Goal: Task Accomplishment & Management: Complete application form

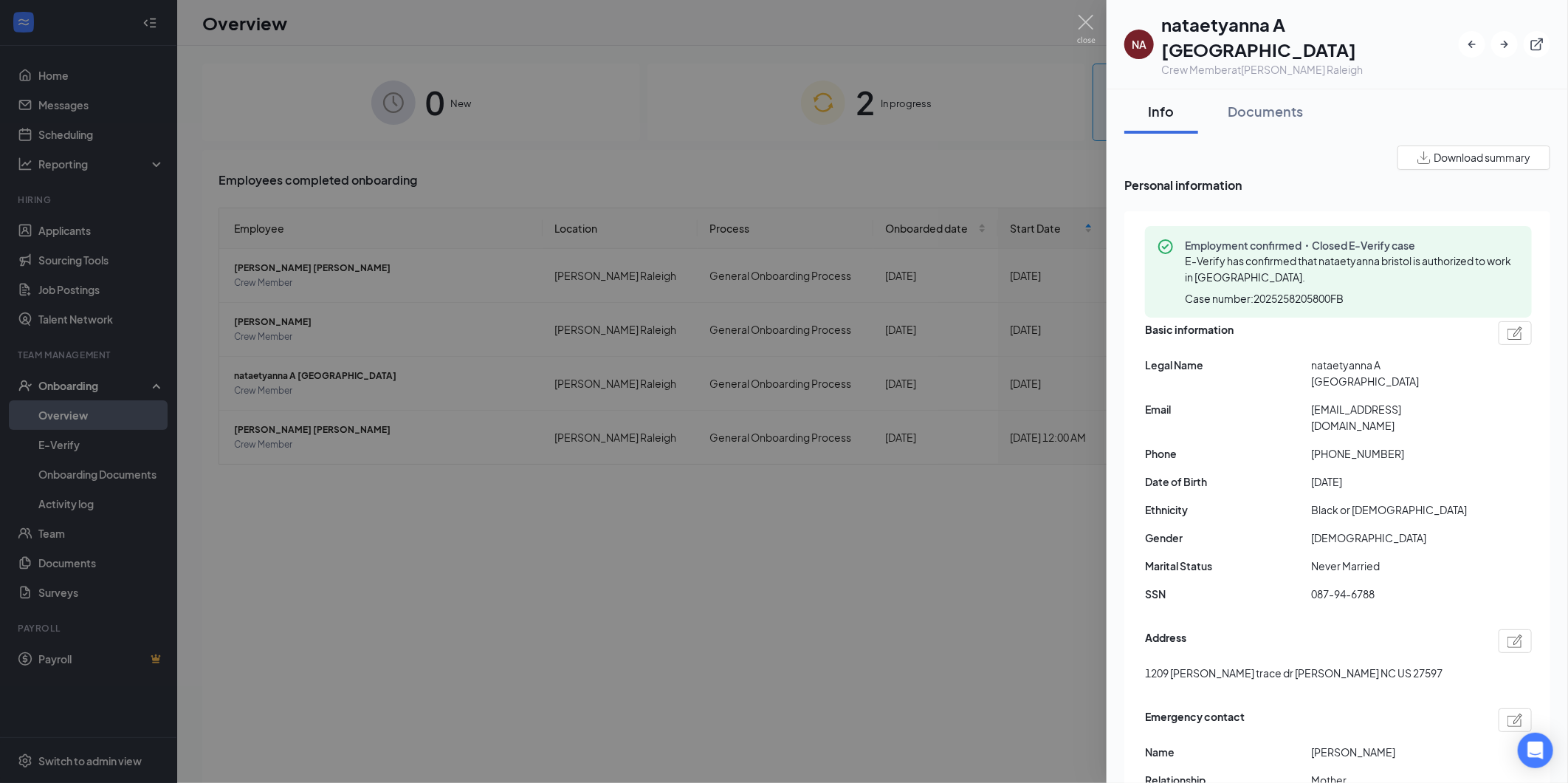
click at [1223, 21] on h1 "nataetyanna A [GEOGRAPHIC_DATA]" at bounding box center [1310, 36] width 298 height 50
click at [1231, 24] on h1 "nataetyanna A [GEOGRAPHIC_DATA]" at bounding box center [1310, 36] width 298 height 50
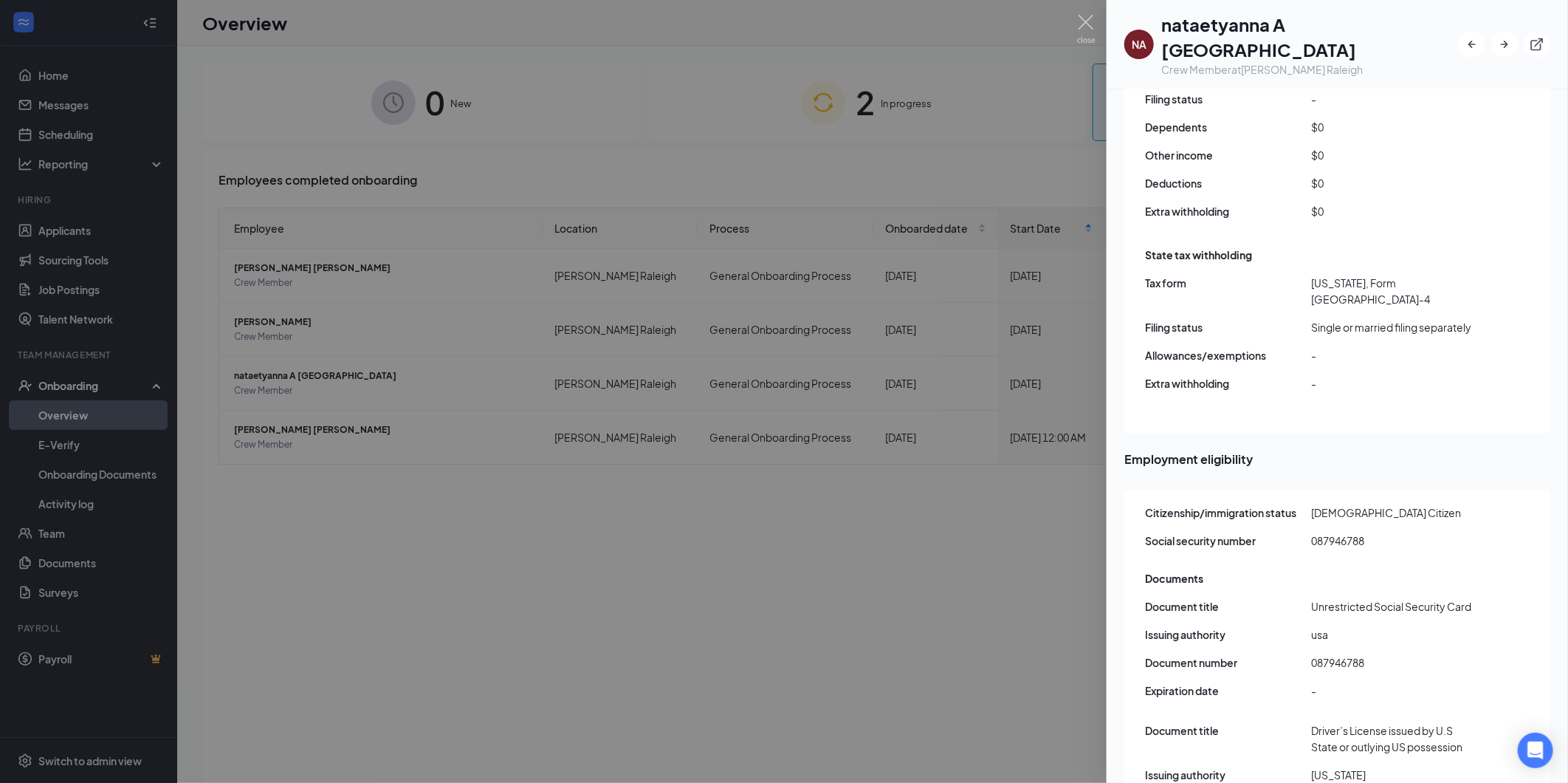
scroll to position [1106, 0]
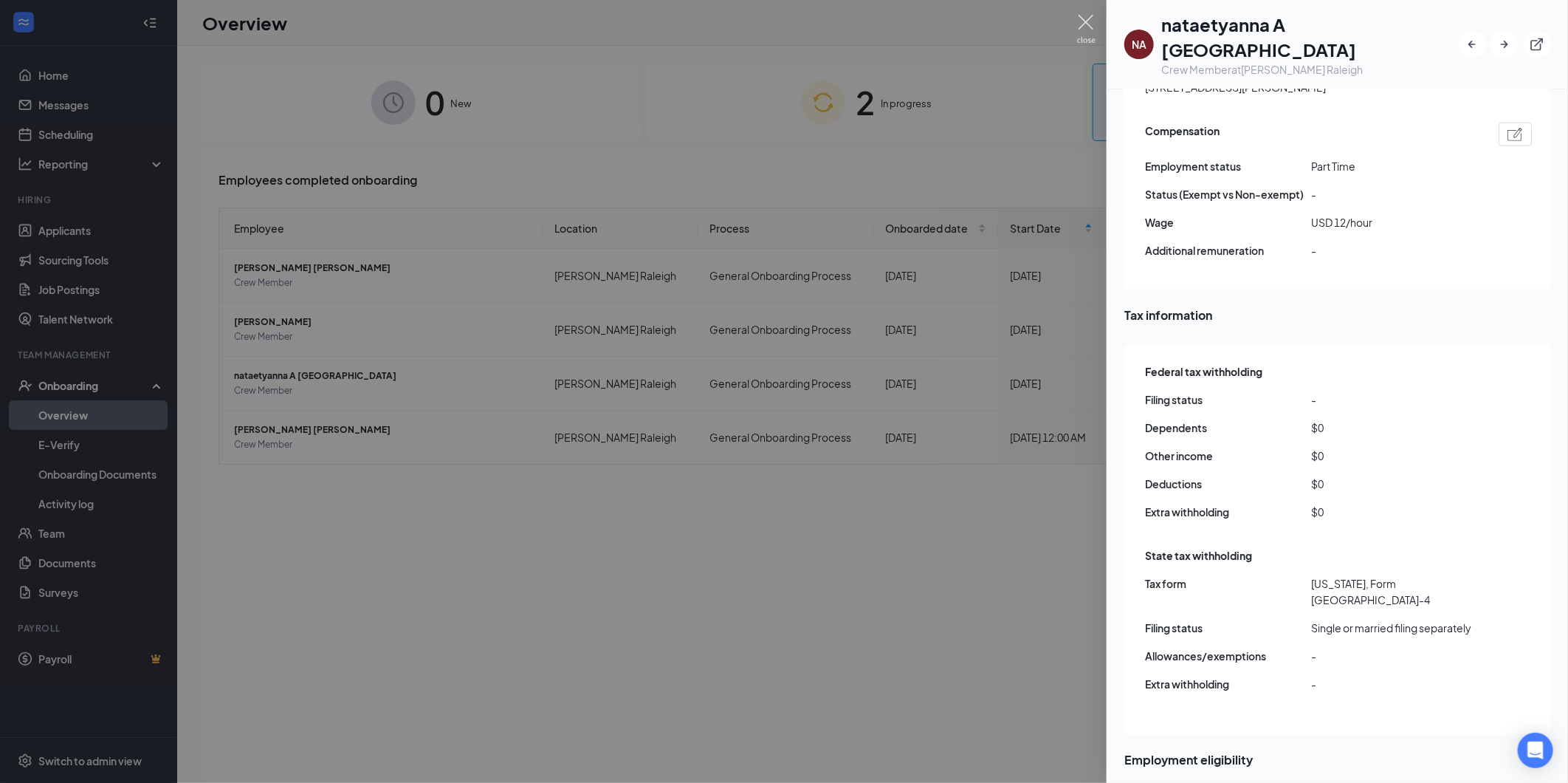
click at [1082, 21] on img at bounding box center [1086, 29] width 18 height 29
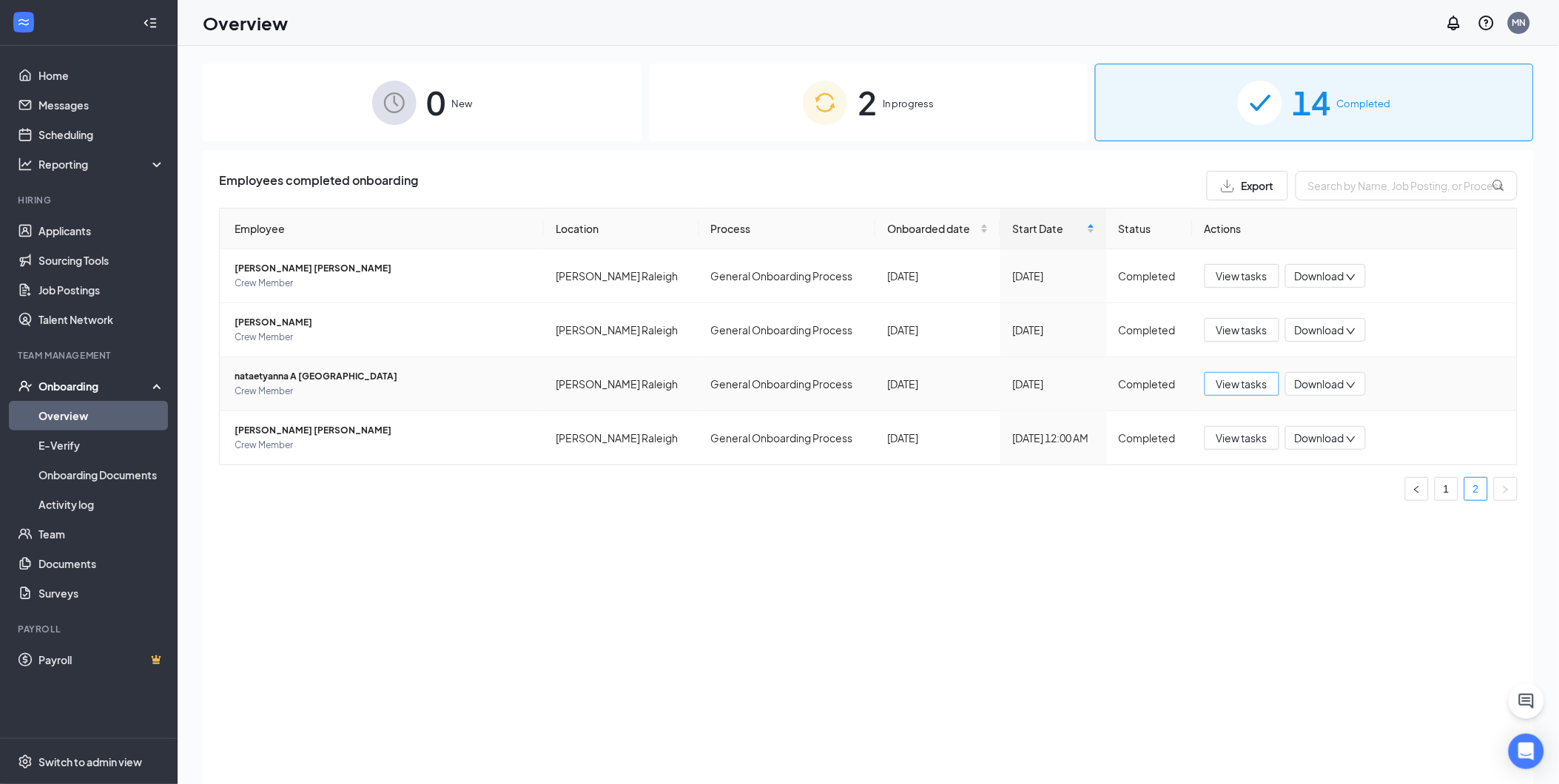
click at [1234, 388] on span "View tasks" at bounding box center [1241, 383] width 51 height 17
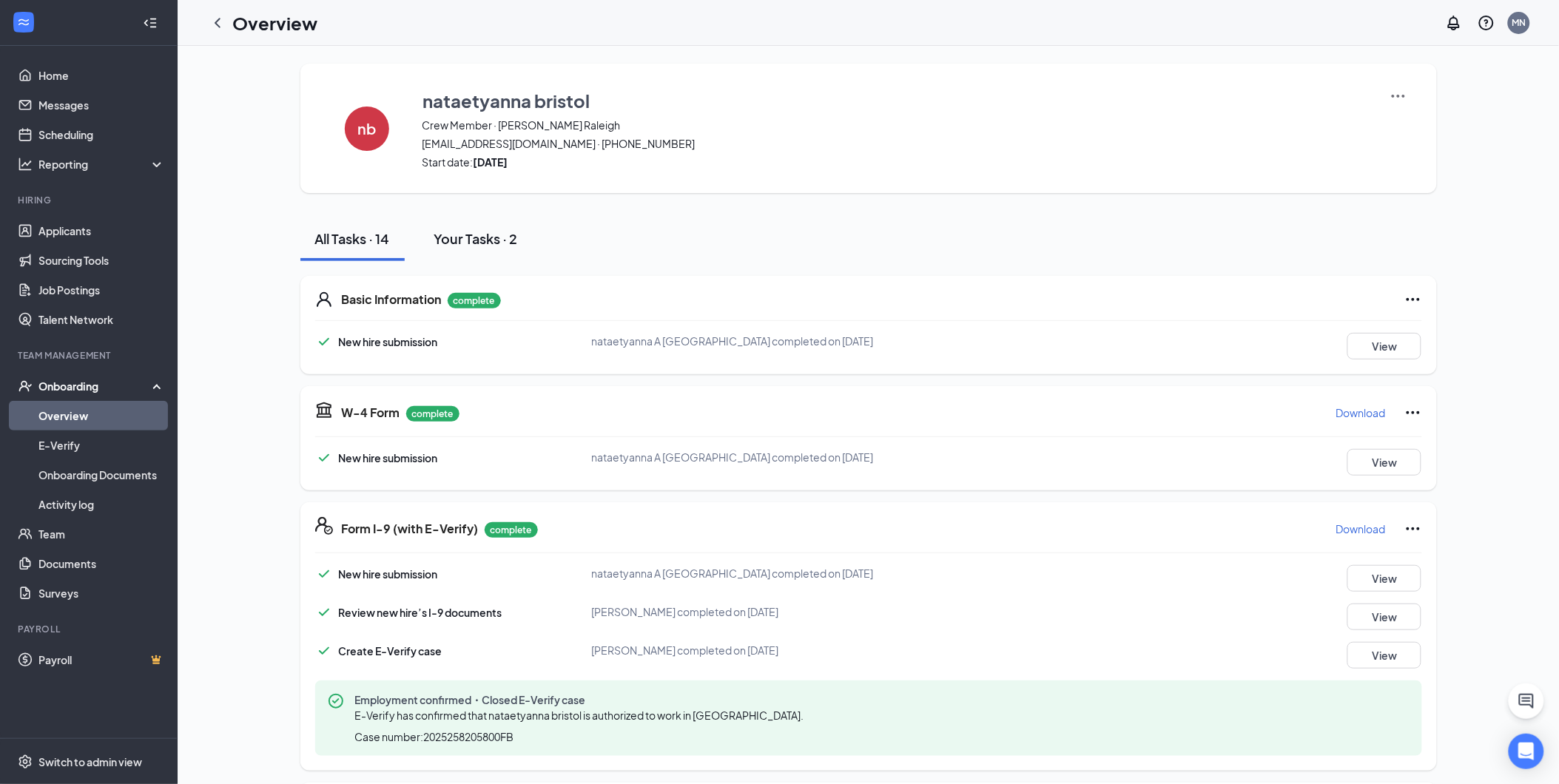
click at [518, 234] on div "Your Tasks · 2" at bounding box center [475, 238] width 83 height 18
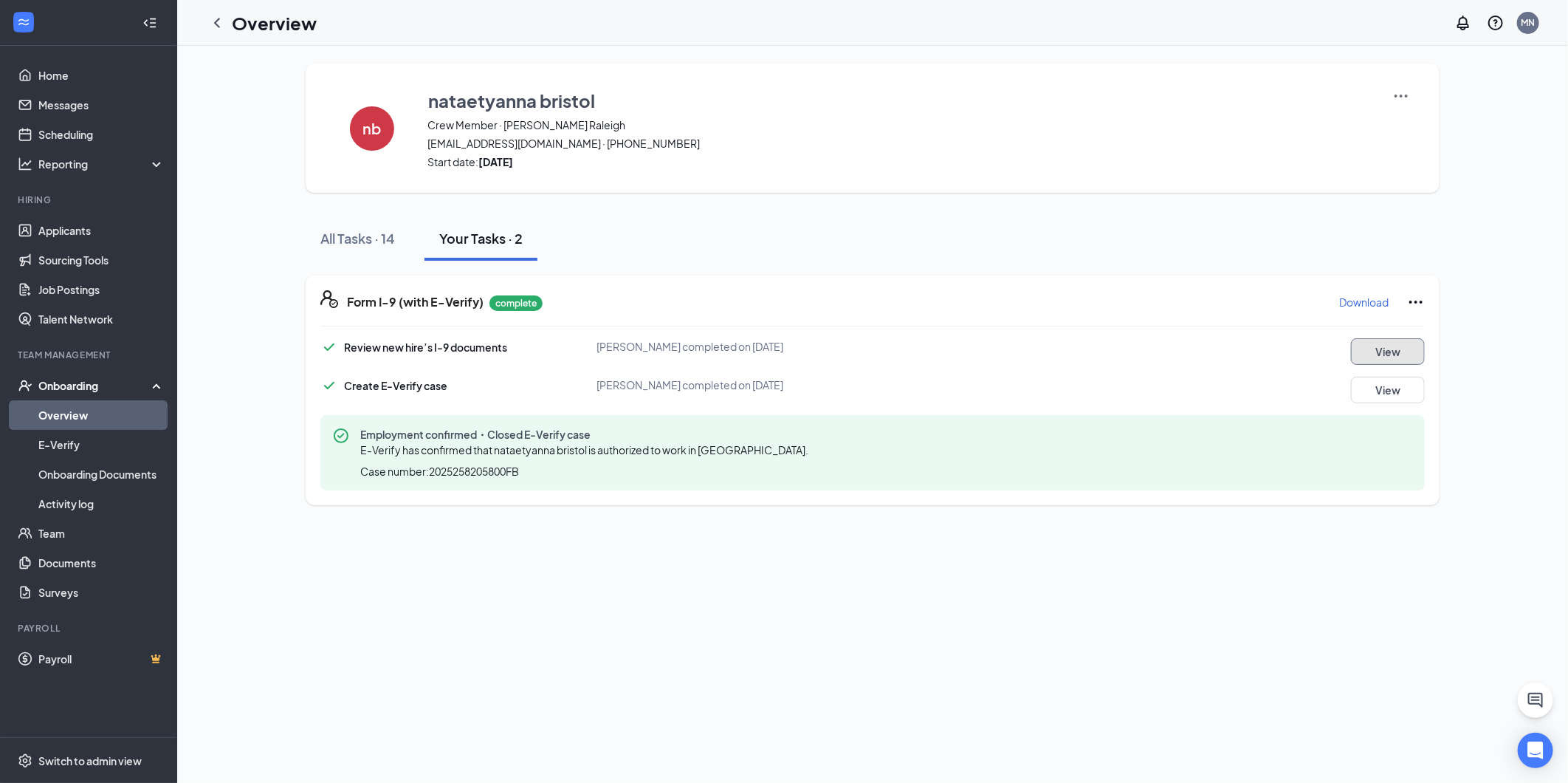
click at [1391, 353] on button "View" at bounding box center [1387, 352] width 74 height 27
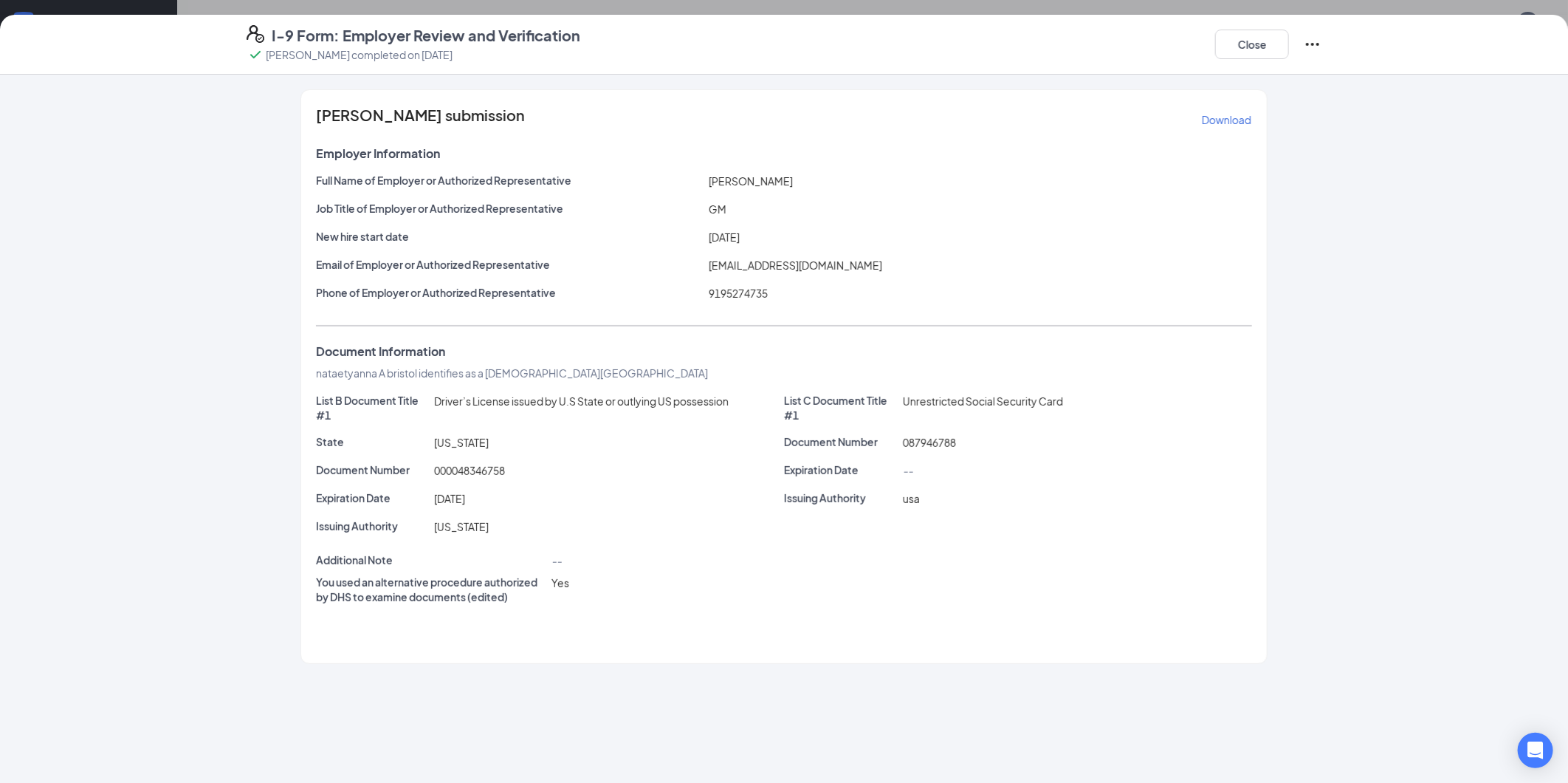
click at [1312, 47] on icon "Ellipses" at bounding box center [1313, 44] width 17 height 17
click at [1334, 78] on span "Restart" at bounding box center [1342, 73] width 36 height 15
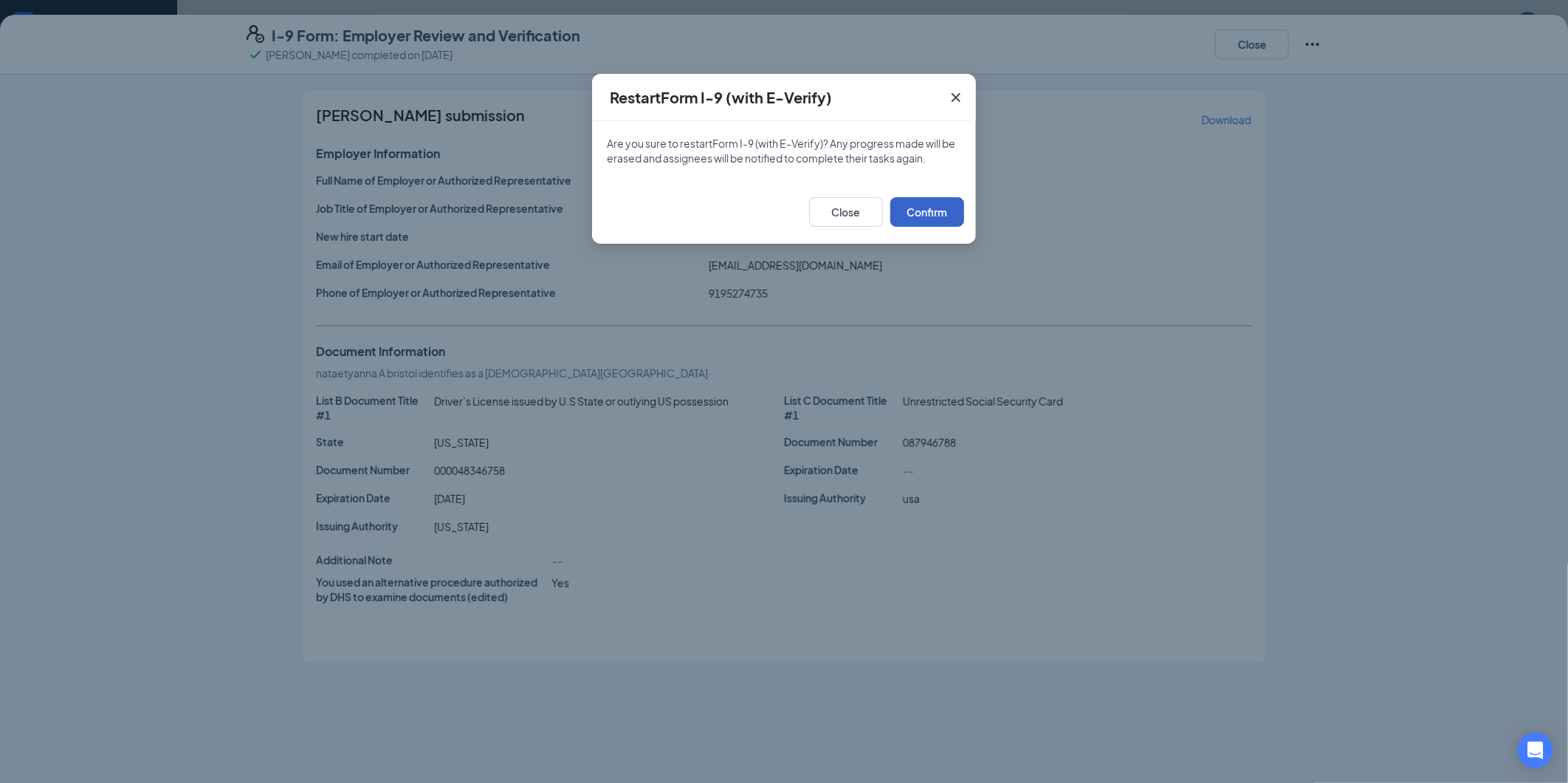
click at [943, 207] on button "Confirm" at bounding box center [927, 212] width 74 height 29
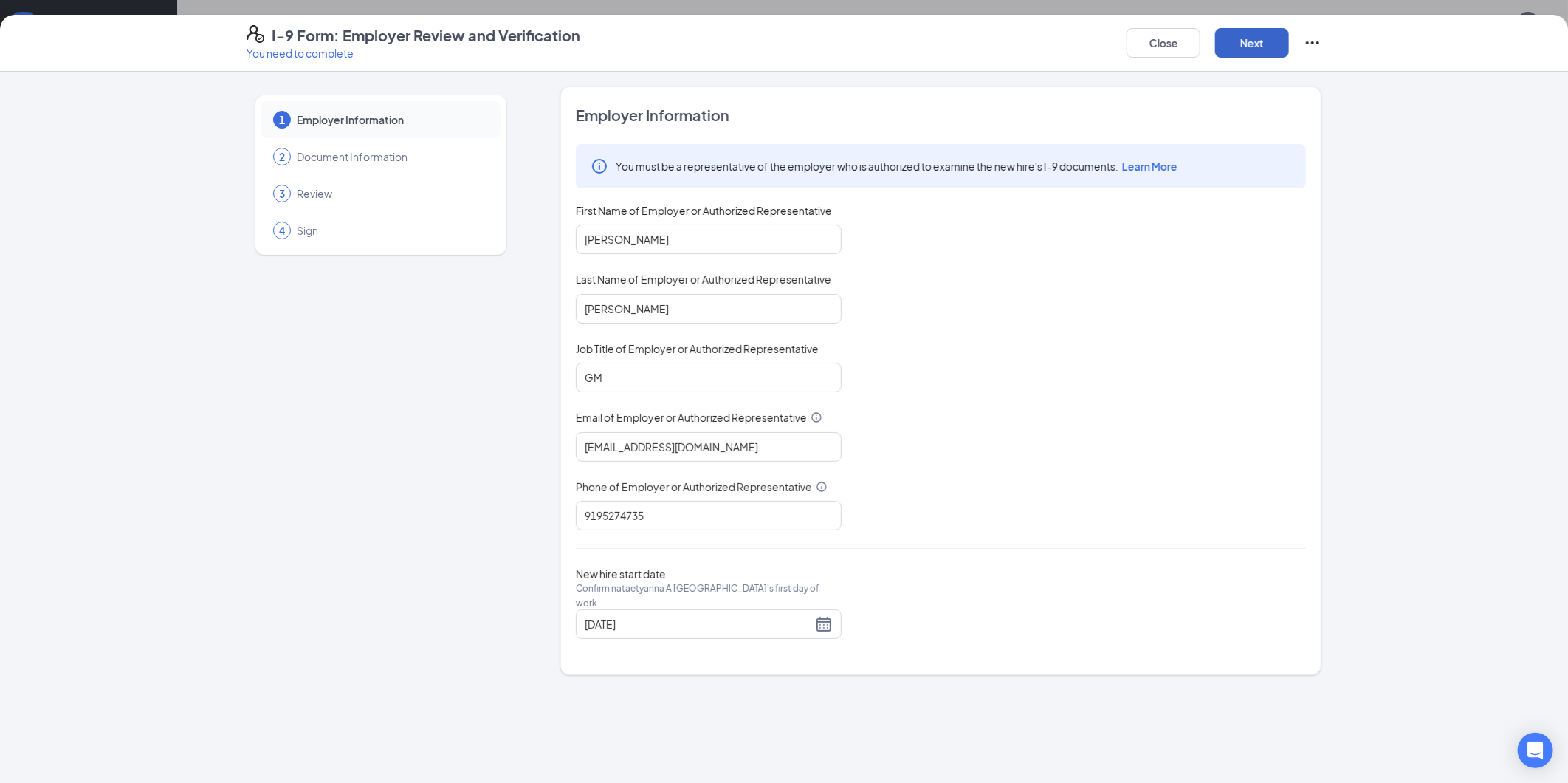
click at [1249, 43] on button "Next" at bounding box center [1252, 42] width 74 height 29
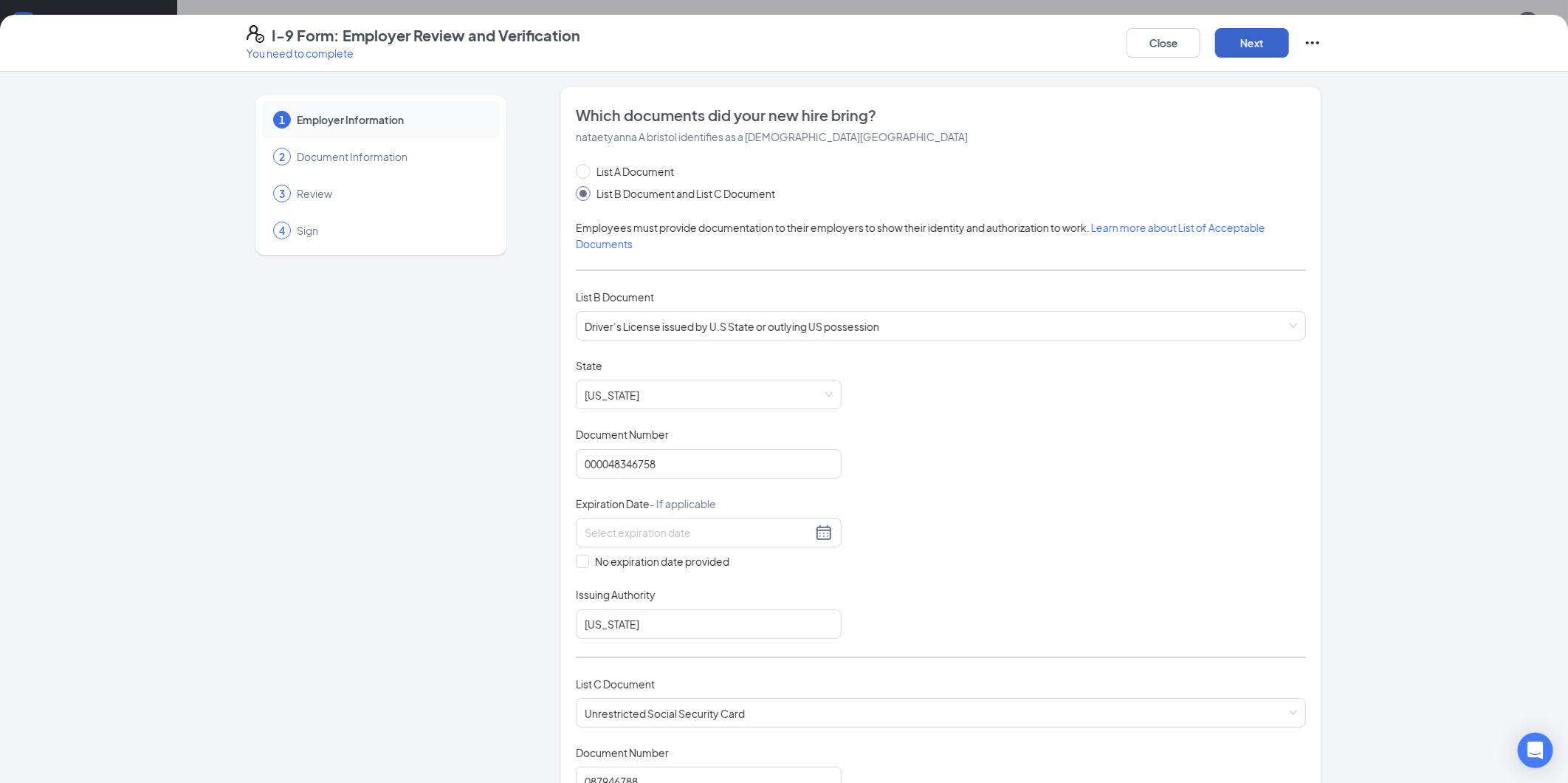
type input "[DATE]"
checkbox input "true"
click at [576, 170] on input "List A Document" at bounding box center [581, 169] width 10 height 10
radio input "true"
radio input "false"
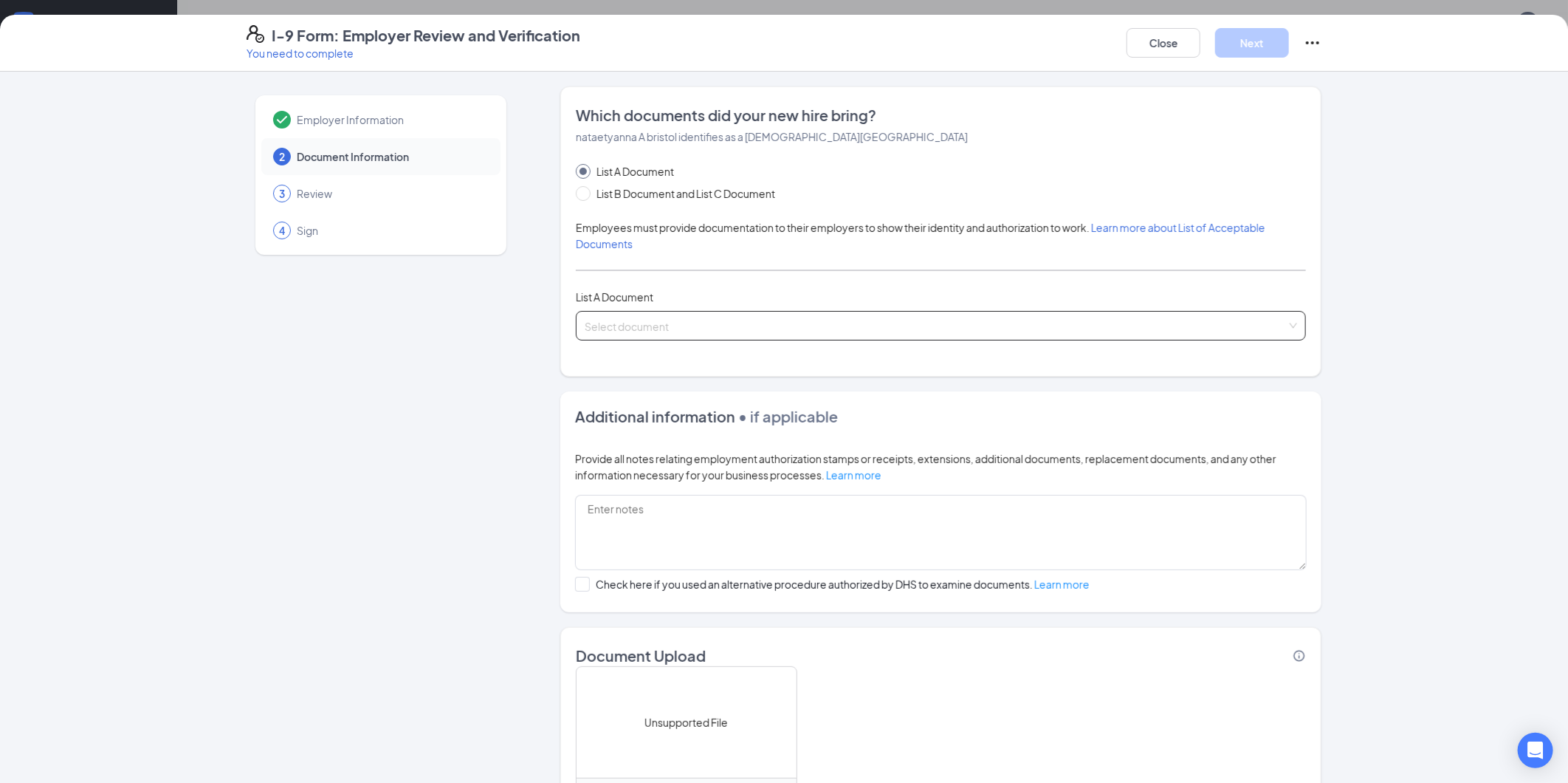
click at [637, 329] on input "search" at bounding box center [936, 323] width 702 height 22
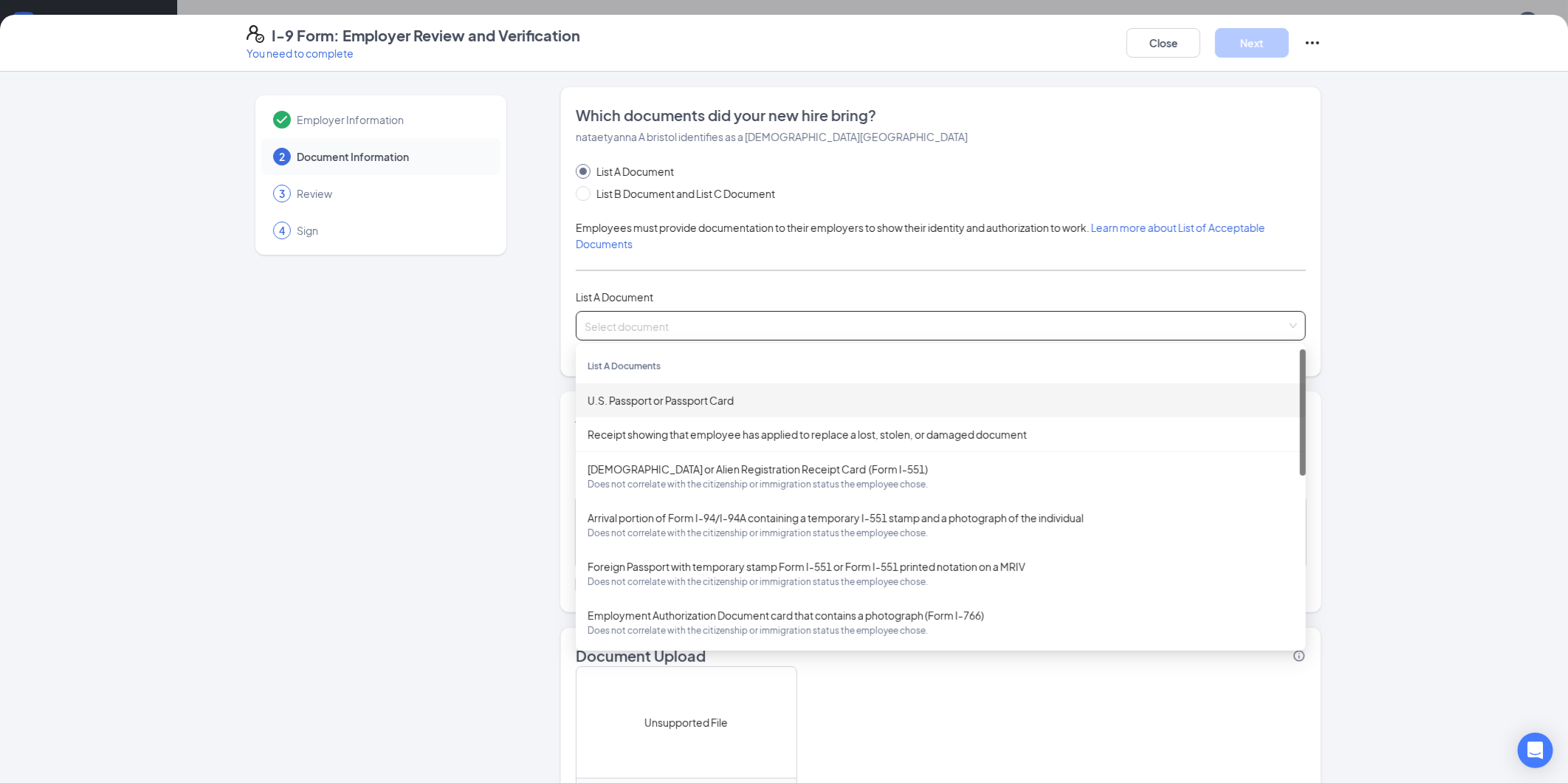
click at [663, 396] on div "U.S. Passport or Passport Card" at bounding box center [941, 400] width 707 height 17
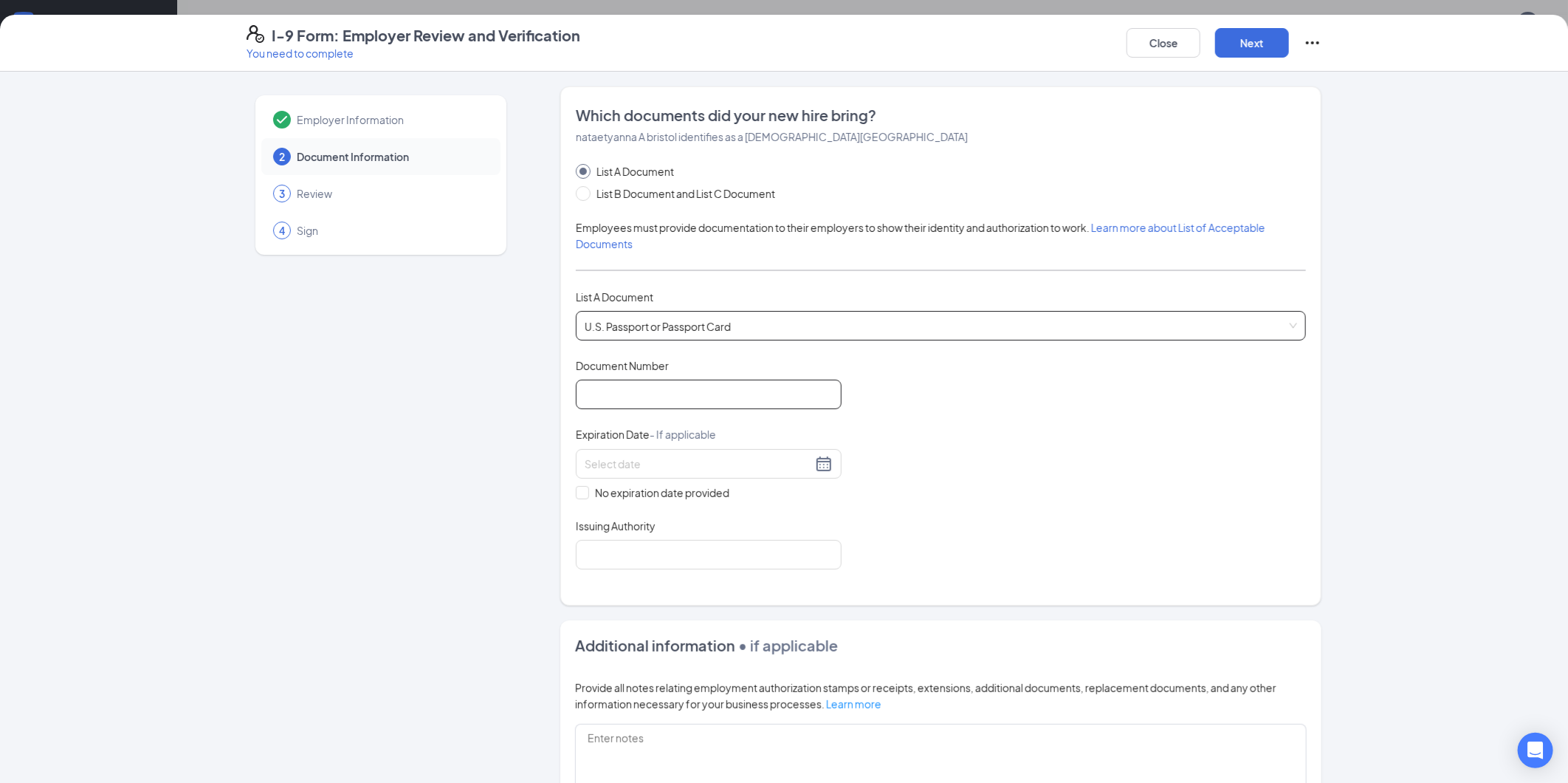
click at [650, 396] on input "Document Number" at bounding box center [709, 394] width 266 height 29
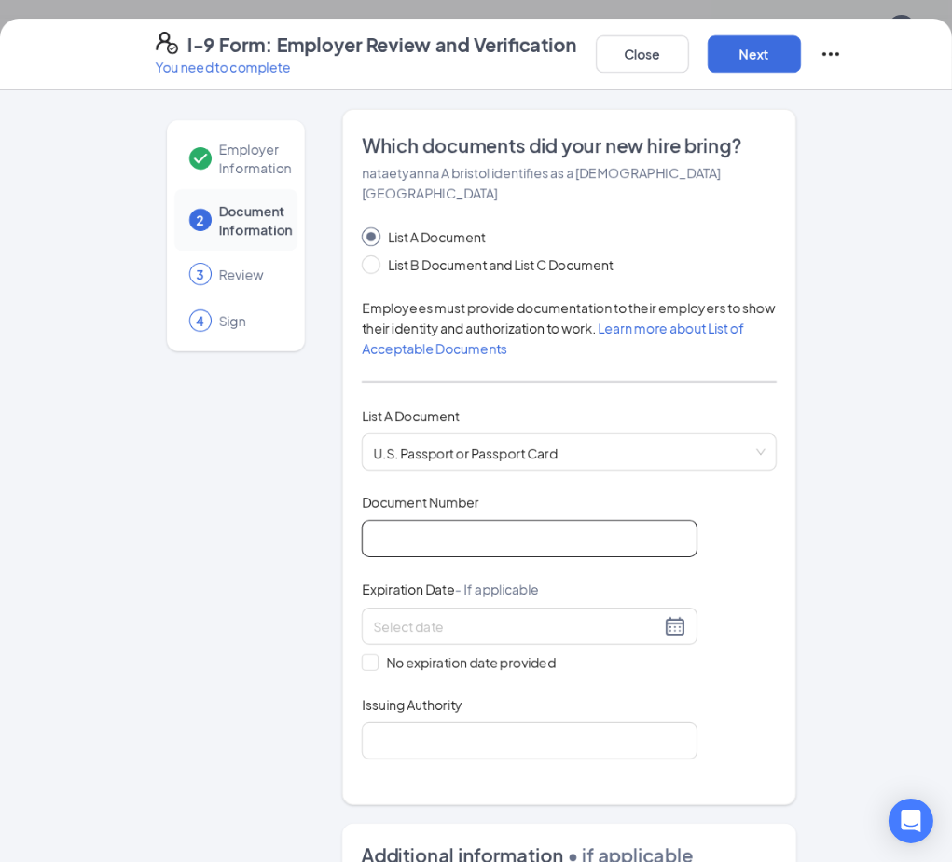
drag, startPoint x: 418, startPoint y: 507, endPoint x: 417, endPoint y: 524, distance: 16.8
click at [418, 520] on input "Document Number" at bounding box center [530, 538] width 336 height 37
click at [417, 520] on input "Document Number" at bounding box center [530, 538] width 336 height 37
click at [417, 524] on input "Document Number" at bounding box center [530, 538] width 336 height 37
type input "A39978061"
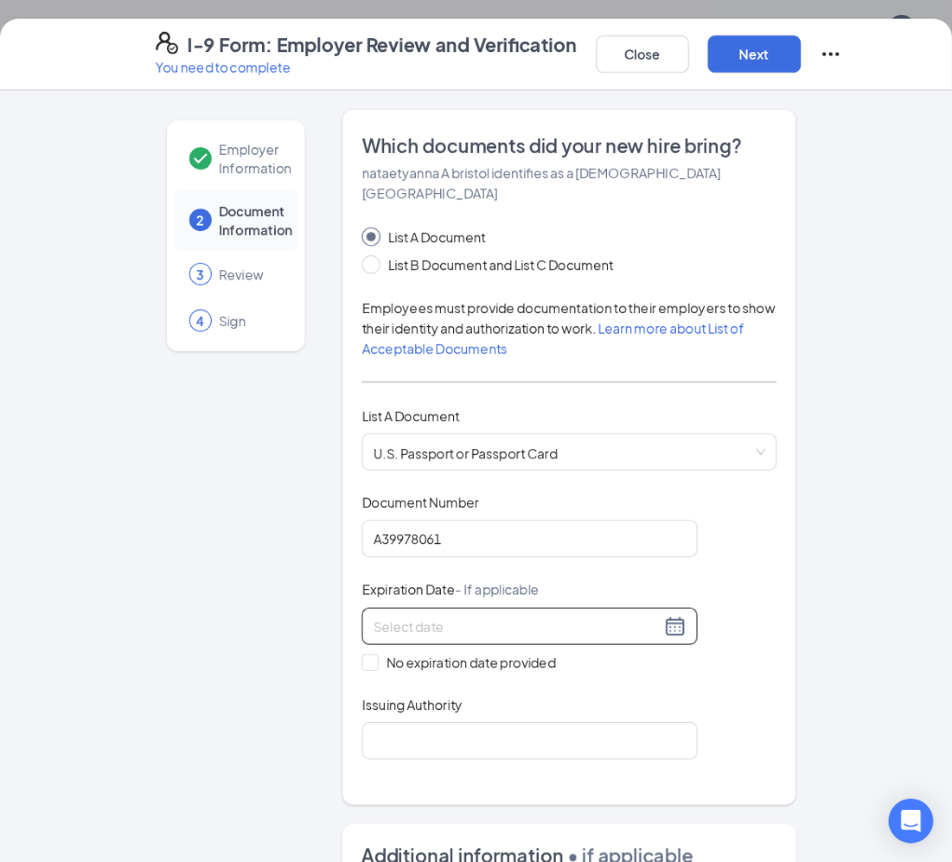
click at [669, 615] on div at bounding box center [529, 626] width 313 height 22
click at [665, 615] on div at bounding box center [529, 626] width 313 height 22
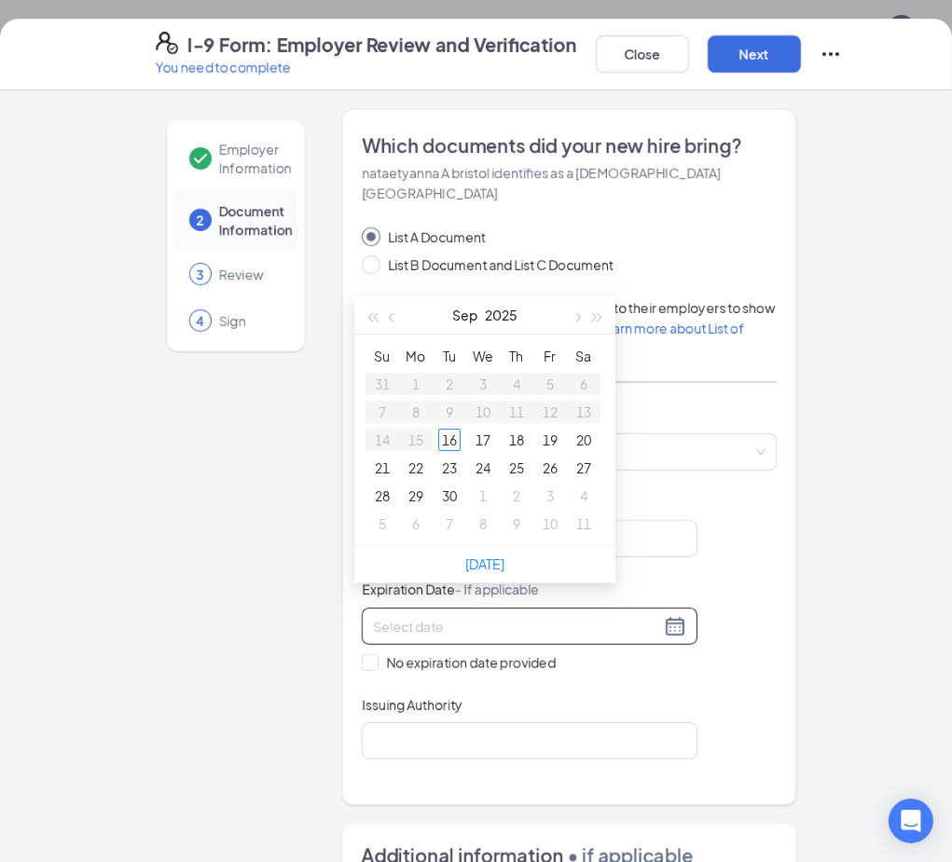
click at [436, 616] on input at bounding box center [516, 626] width 287 height 21
type input "[DATE]"
click at [513, 312] on button "2025" at bounding box center [501, 314] width 33 height 37
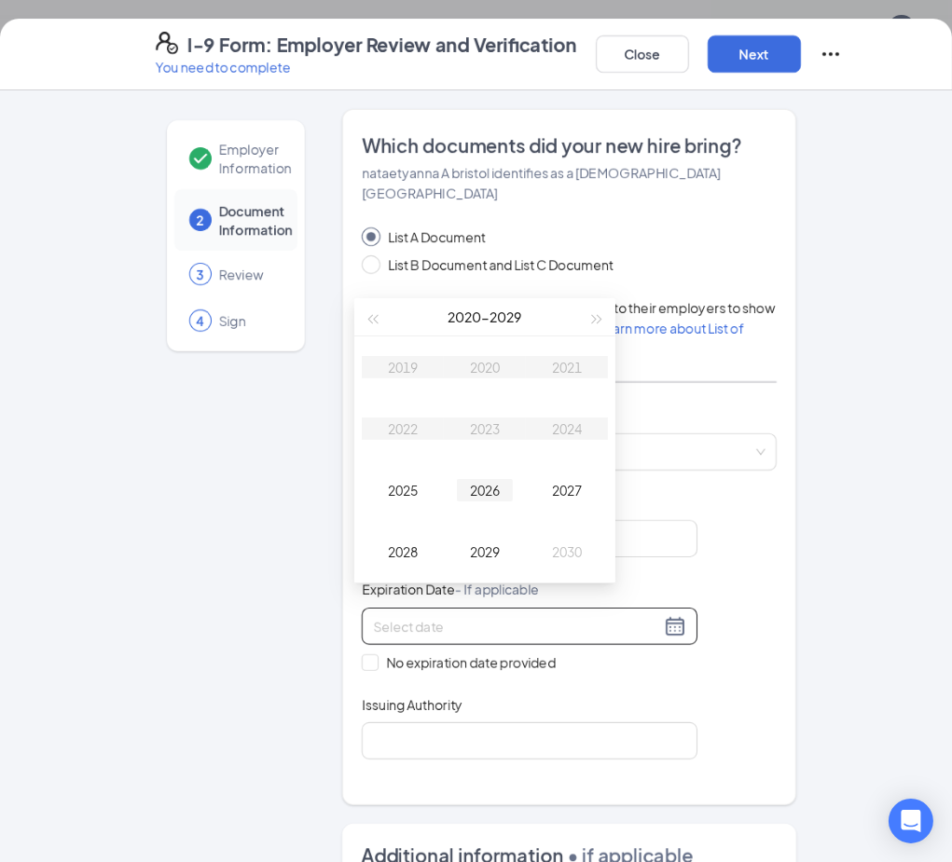
type input "[DATE]"
click at [596, 315] on span "button" at bounding box center [597, 319] width 9 height 9
click at [543, 429] on div "2034" at bounding box center [567, 429] width 56 height 22
type input "[DATE]"
click at [481, 365] on div "Feb" at bounding box center [485, 367] width 56 height 22
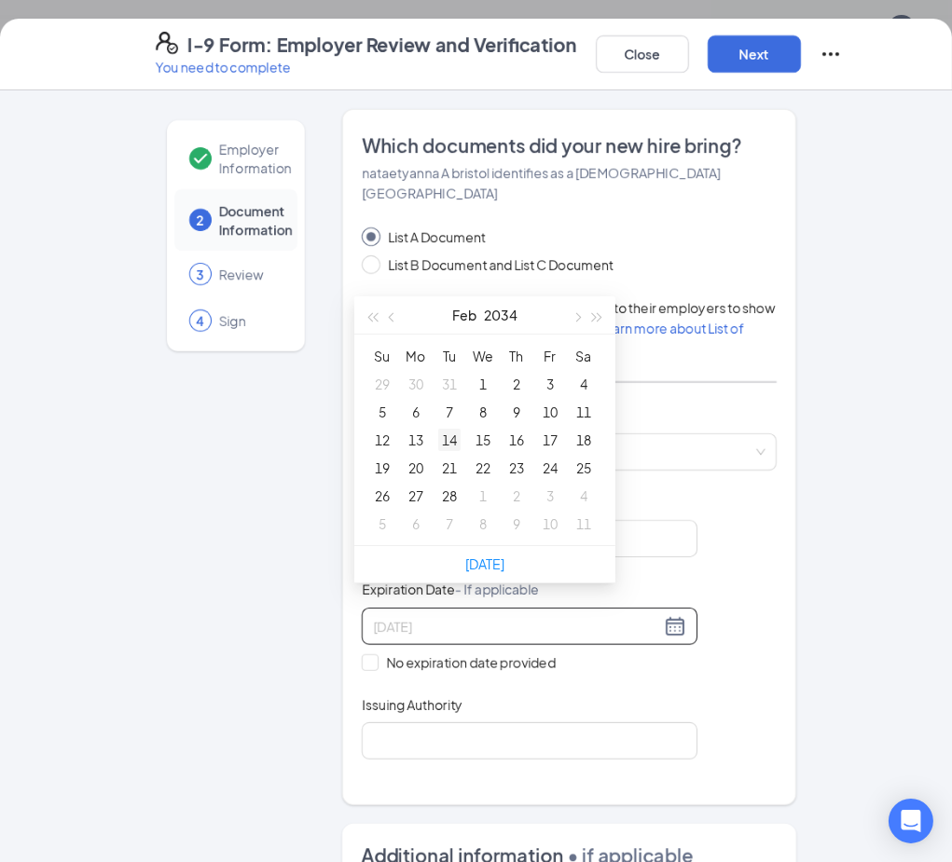
type input "[DATE]"
click at [445, 435] on div "14" at bounding box center [449, 440] width 22 height 22
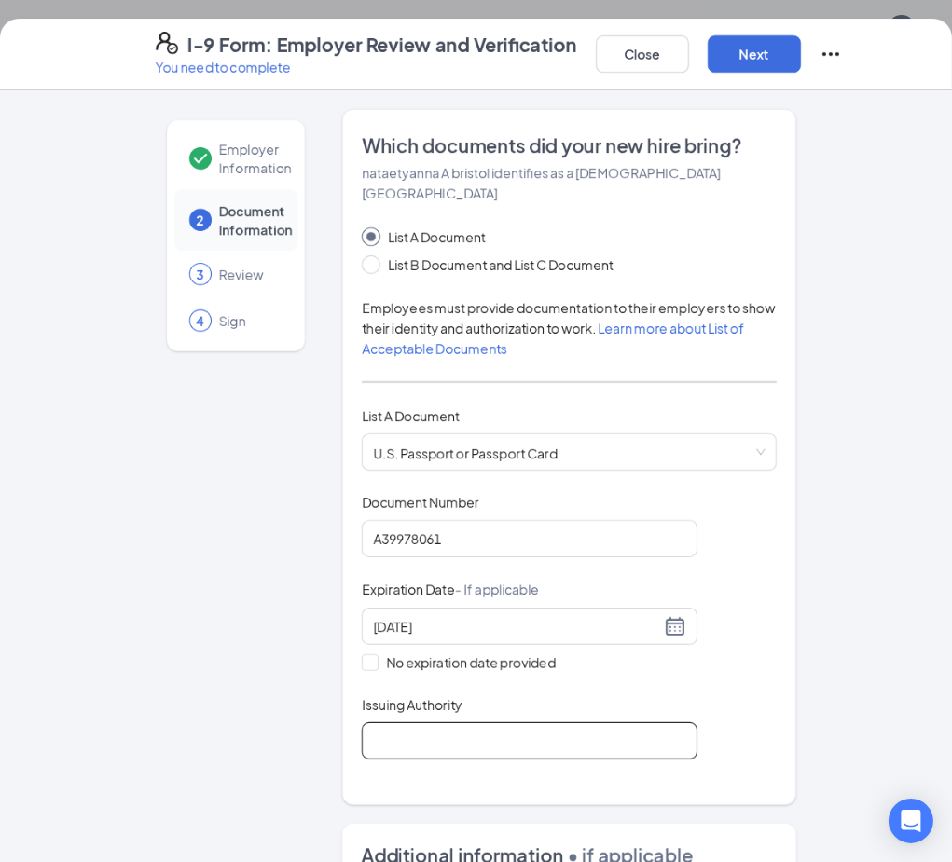
click at [396, 732] on input "Issuing Authority" at bounding box center [530, 740] width 336 height 37
type input "[GEOGRAPHIC_DATA]"
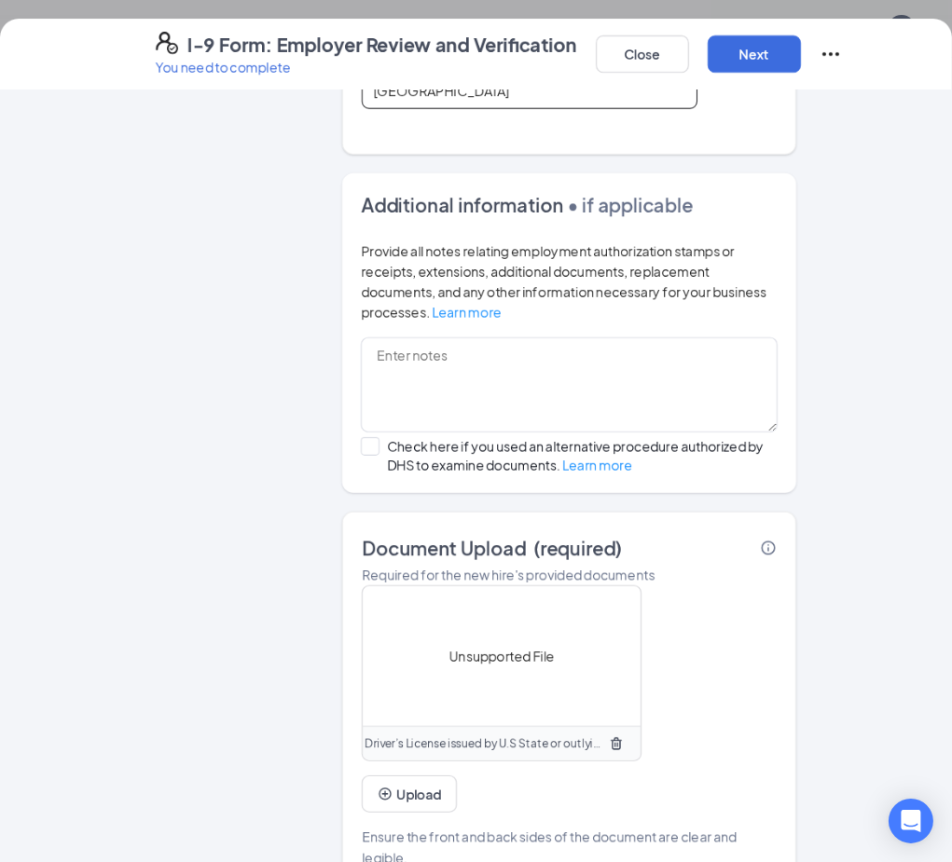
scroll to position [678, 0]
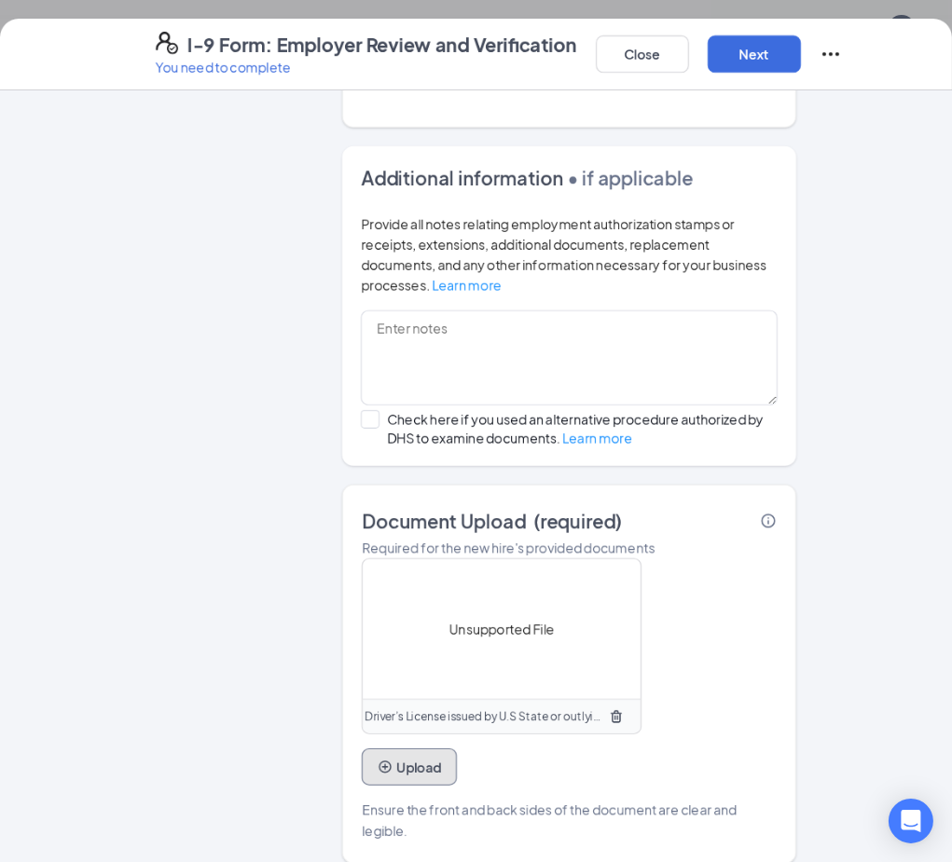
click at [386, 748] on button "Upload" at bounding box center [409, 766] width 95 height 37
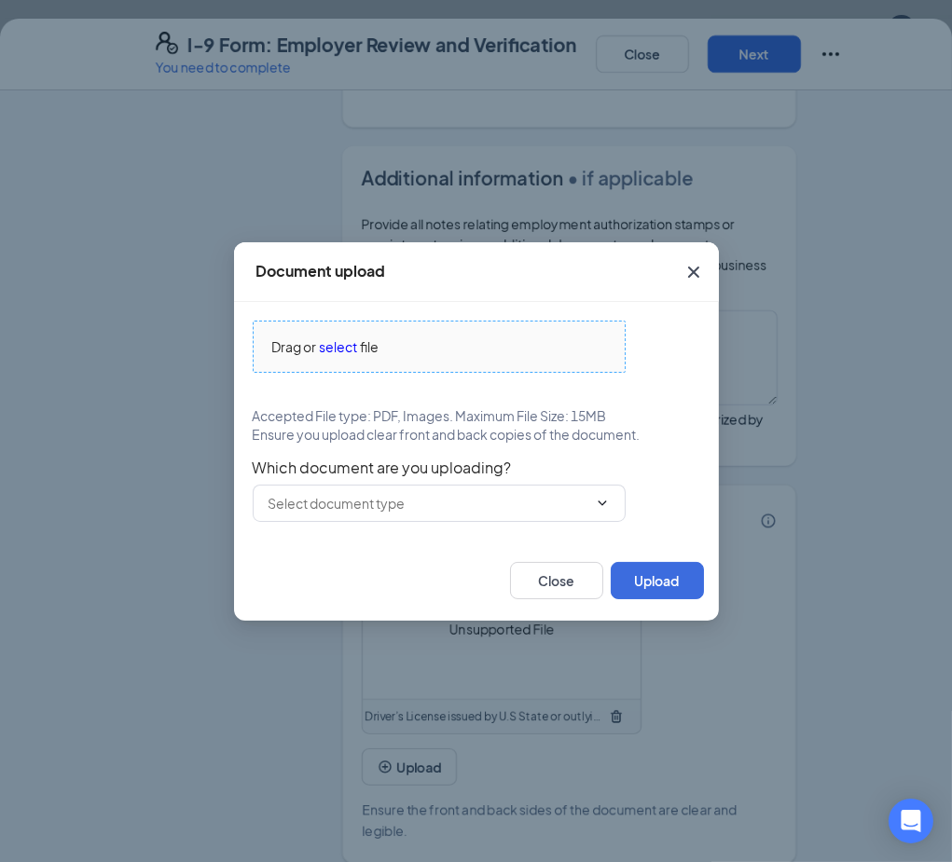
click at [349, 346] on span "select" at bounding box center [339, 346] width 38 height 21
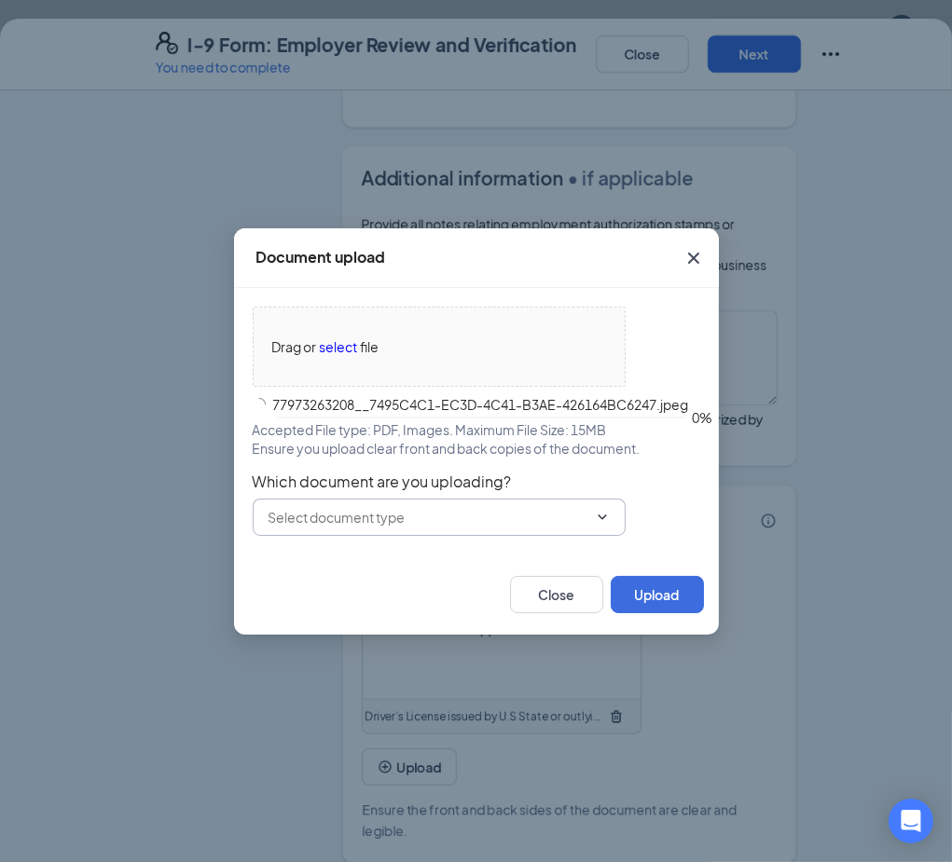
click at [399, 504] on span at bounding box center [439, 517] width 373 height 37
click at [610, 509] on span at bounding box center [439, 517] width 373 height 37
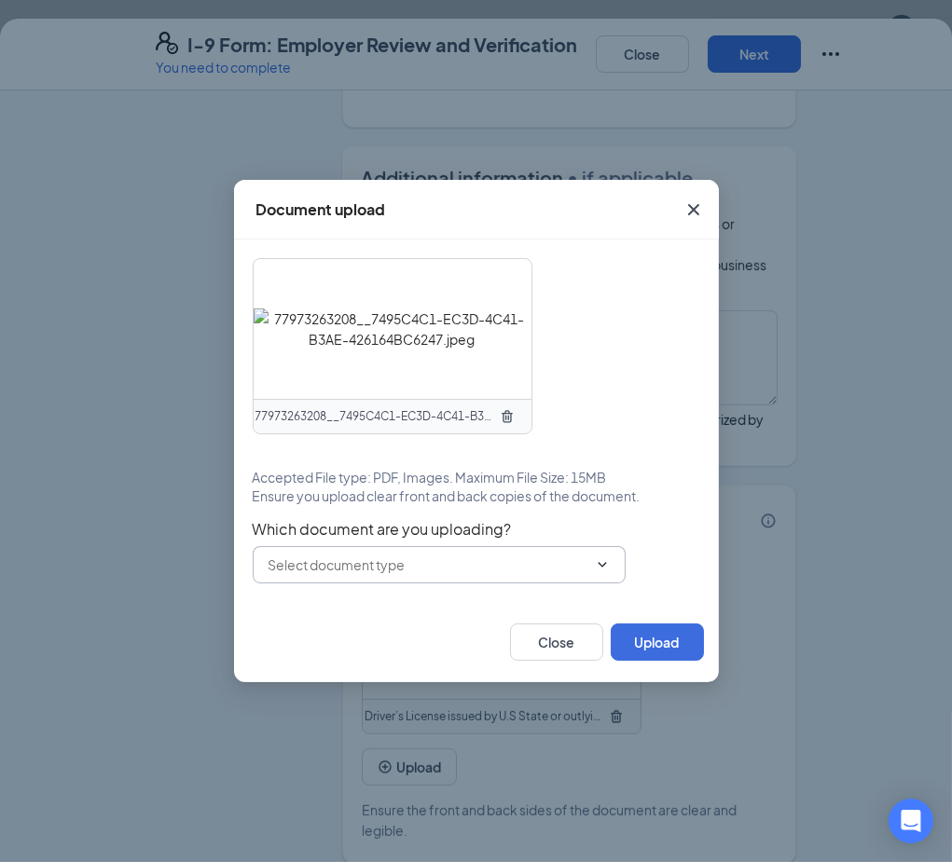
click at [537, 568] on input "text" at bounding box center [427, 565] width 319 height 21
click at [361, 596] on div "U.S. Passport or Passport Card" at bounding box center [375, 599] width 185 height 21
type input "U.S. Passport or Passport Card"
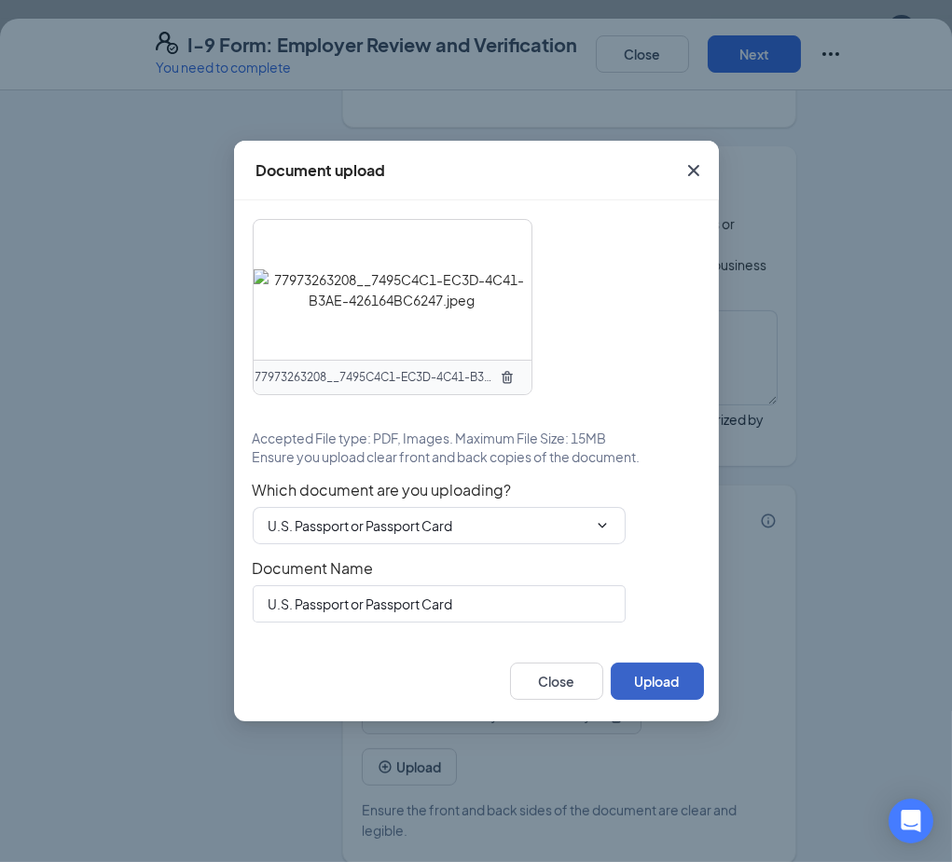
click at [653, 684] on button "Upload" at bounding box center [656, 681] width 93 height 37
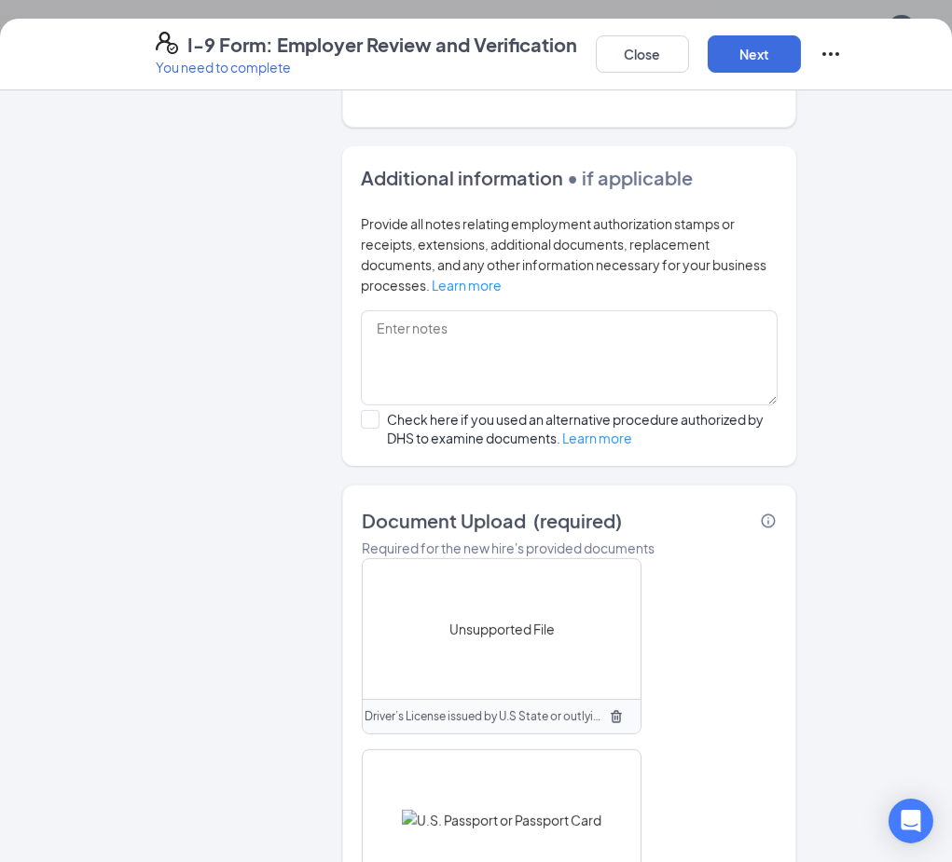
scroll to position [870, 0]
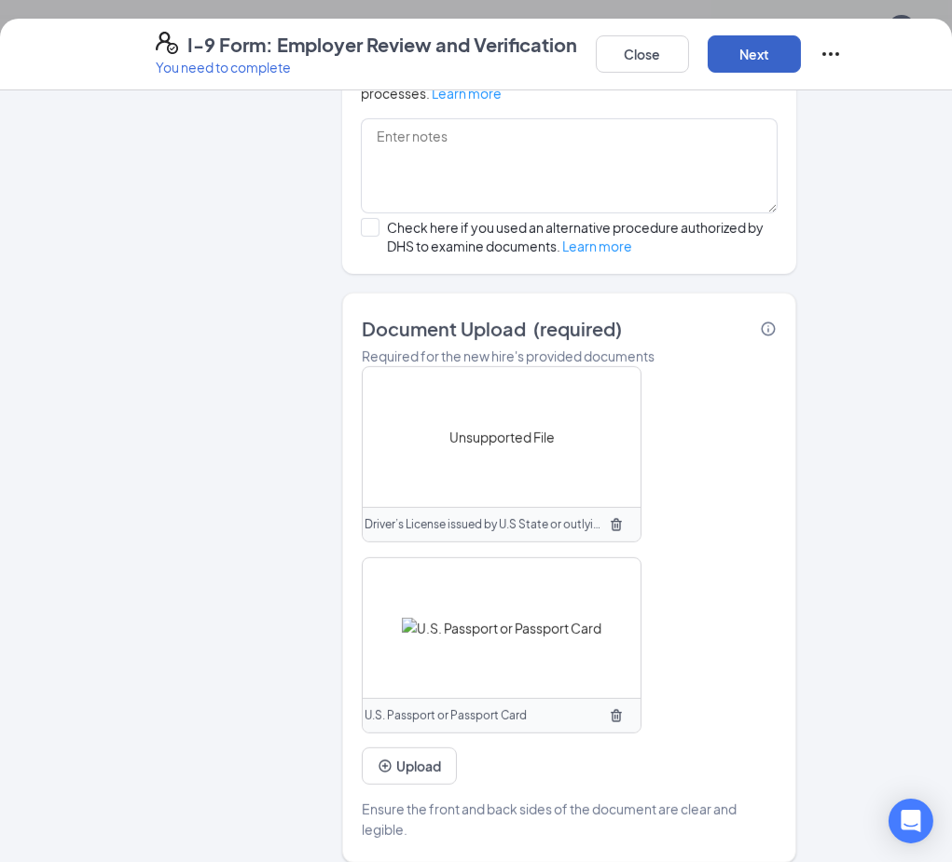
click at [753, 54] on button "Next" at bounding box center [753, 53] width 93 height 37
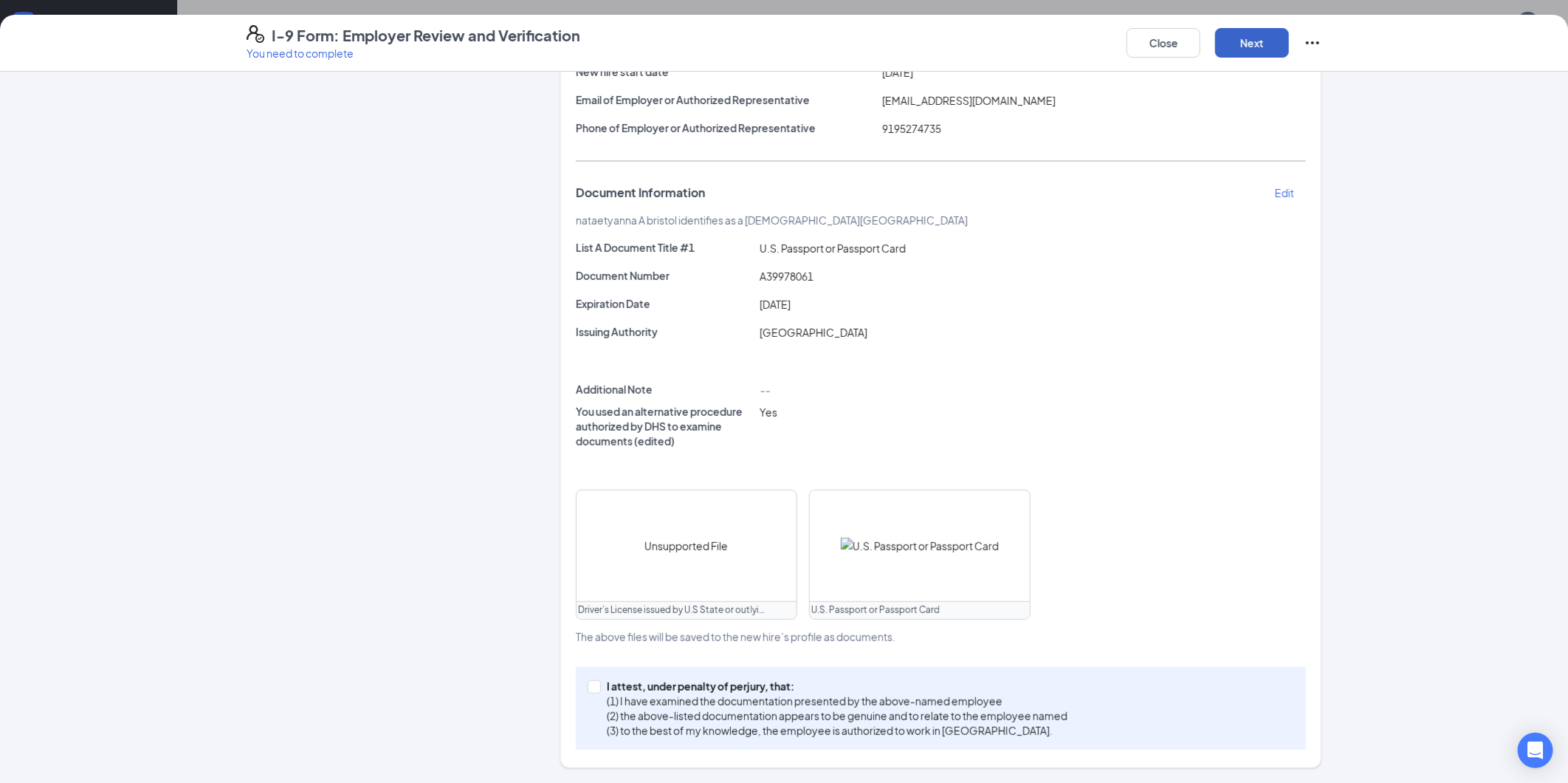
scroll to position [193, 0]
click at [588, 690] on input "I attest, under penalty of [PERSON_NAME], that: (1) I have examined the documen…" at bounding box center [593, 686] width 10 height 10
checkbox input "true"
click at [1230, 43] on button "Next" at bounding box center [1252, 42] width 74 height 29
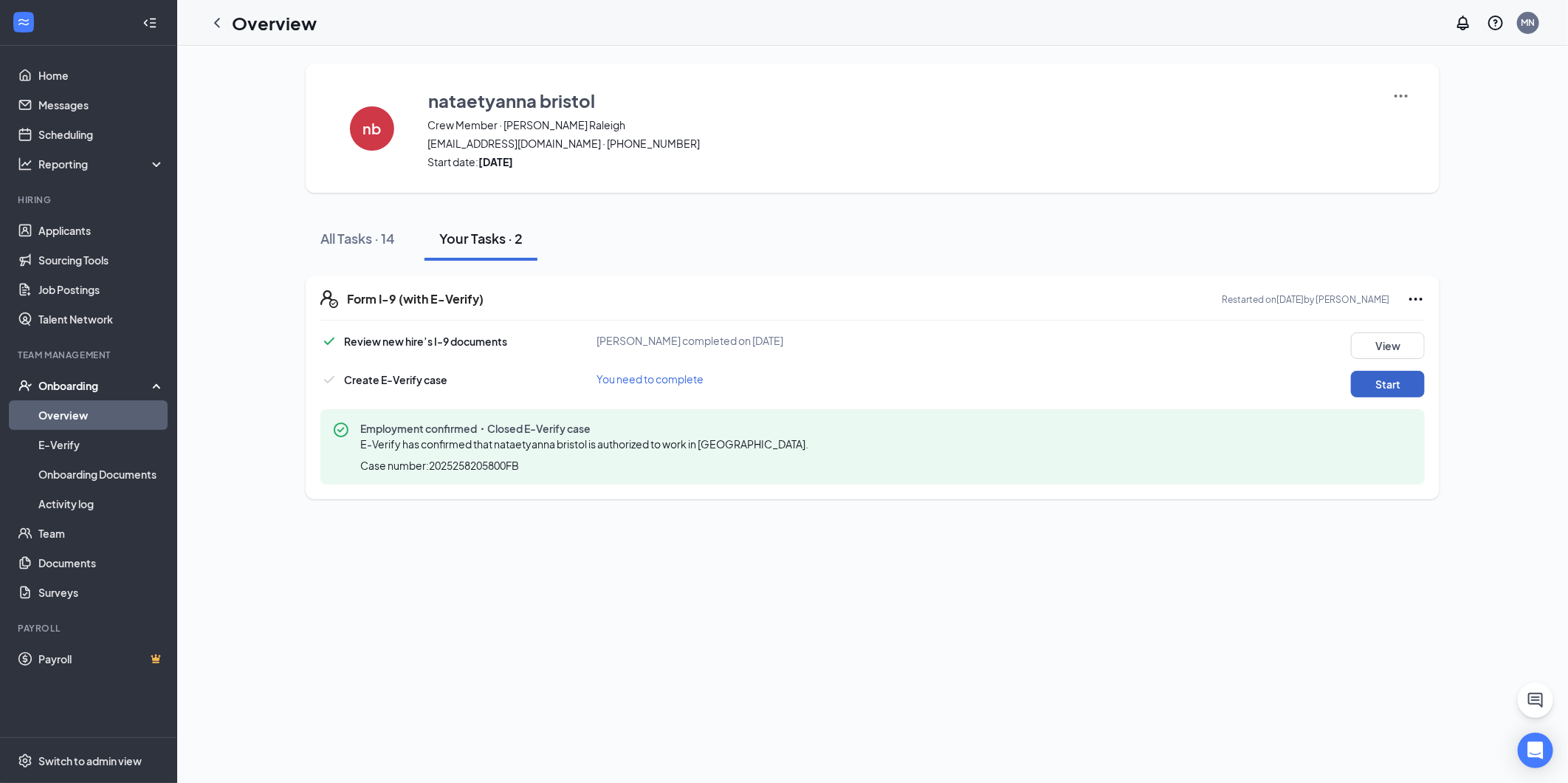
click at [1370, 378] on button "Start" at bounding box center [1387, 384] width 74 height 27
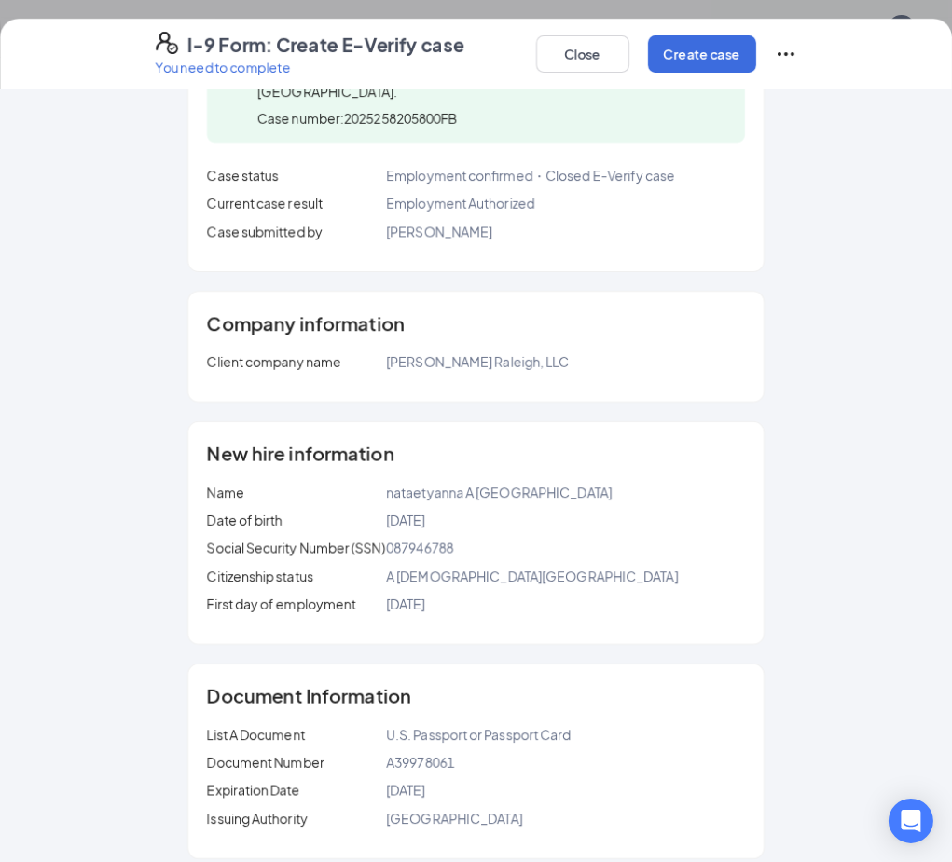
scroll to position [178, 0]
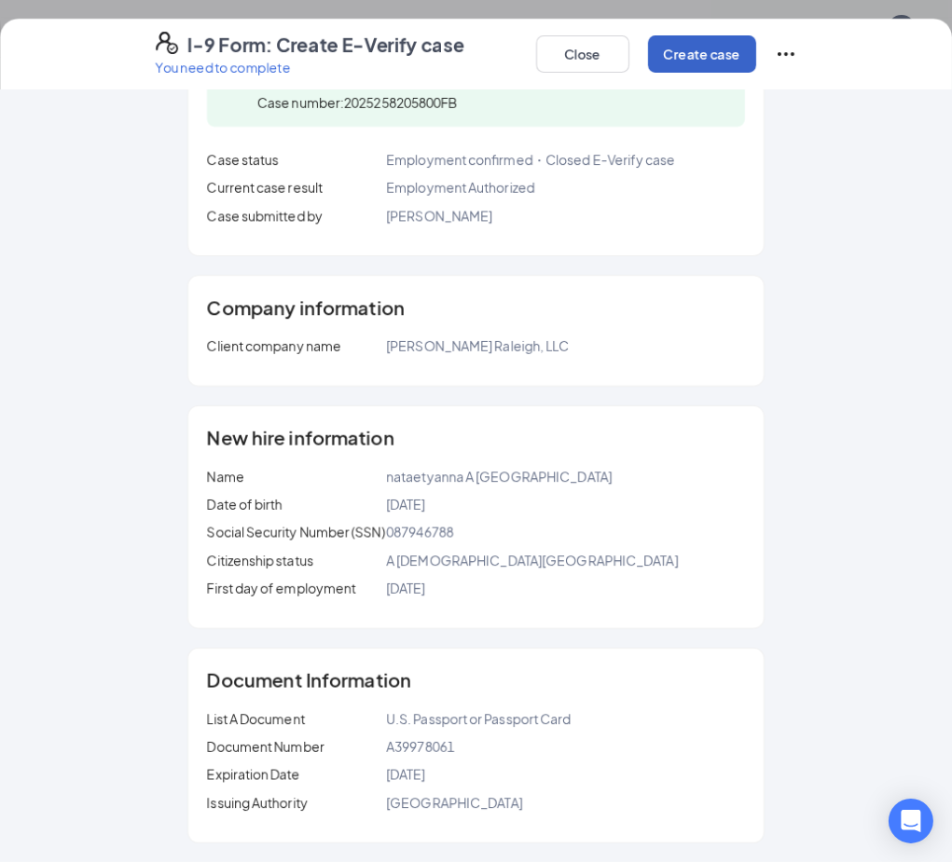
click at [714, 63] on button "Create case" at bounding box center [702, 53] width 108 height 37
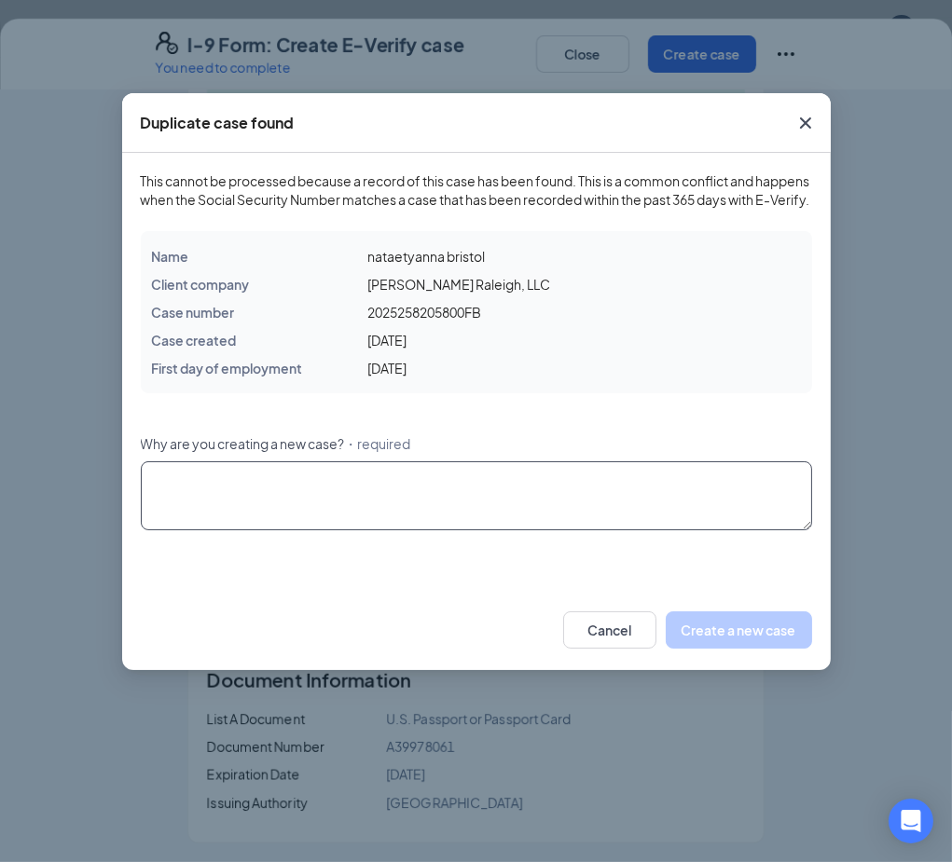
click at [490, 534] on div "This cannot be processed because a record of this case has been found. This is …" at bounding box center [476, 371] width 671 height 400
type textarea "l"
type textarea "Lost social security card"
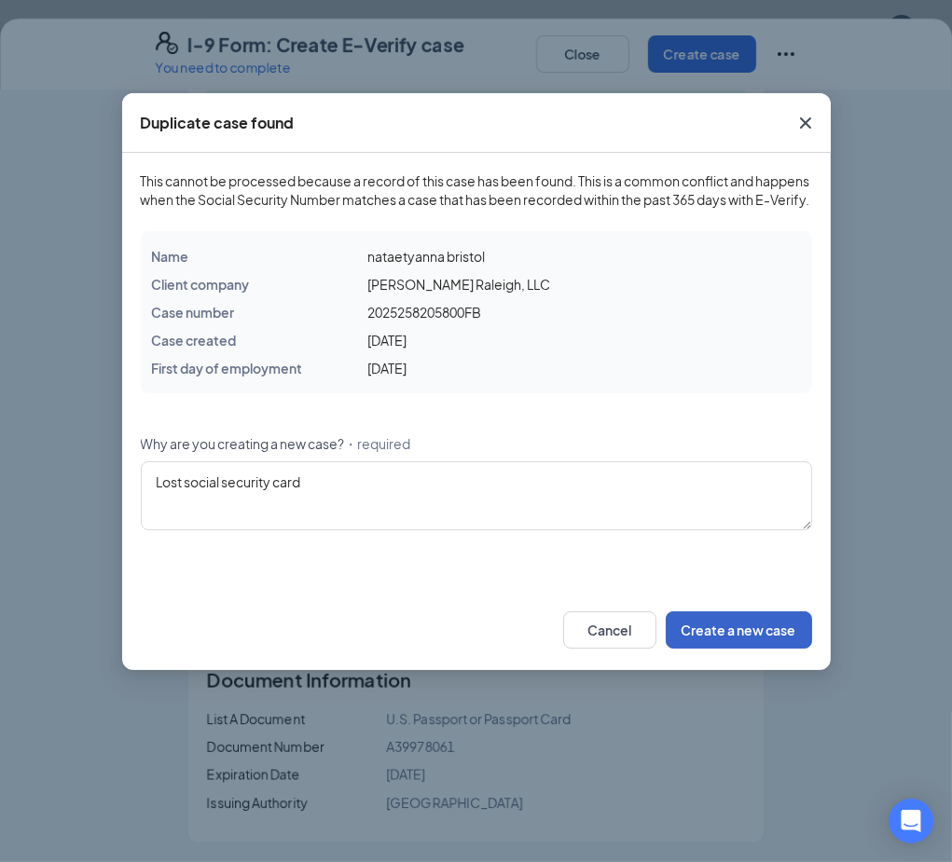
click at [746, 649] on button "Create a new case" at bounding box center [738, 629] width 146 height 37
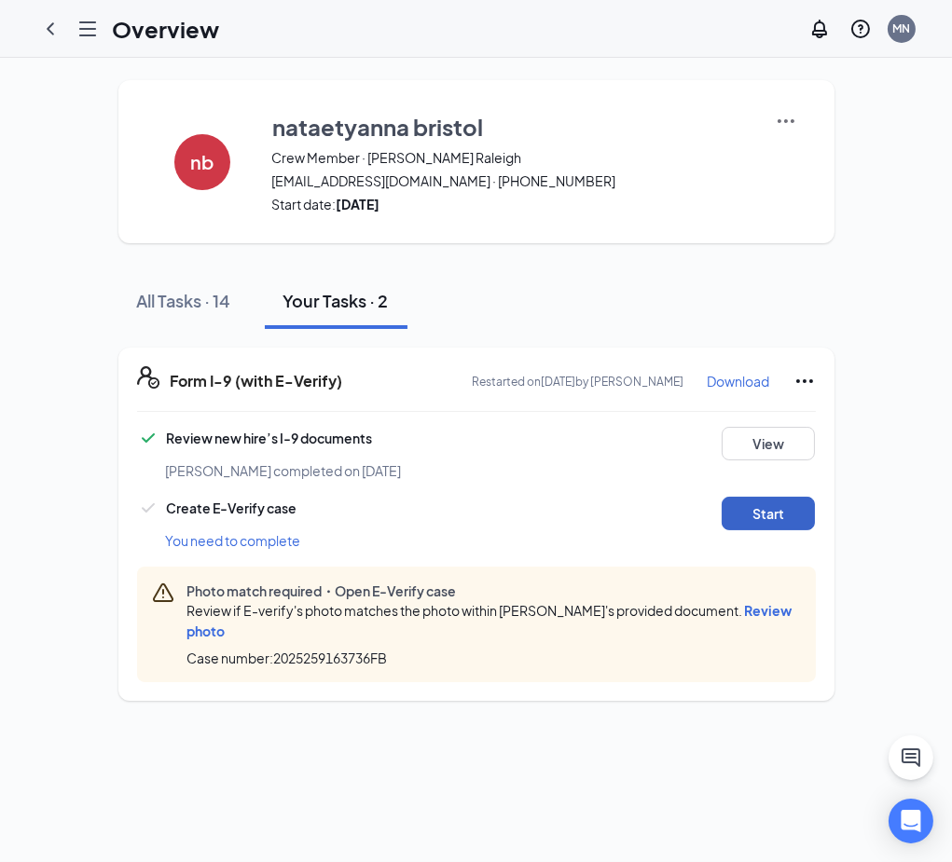
click at [772, 515] on button "Start" at bounding box center [767, 514] width 93 height 34
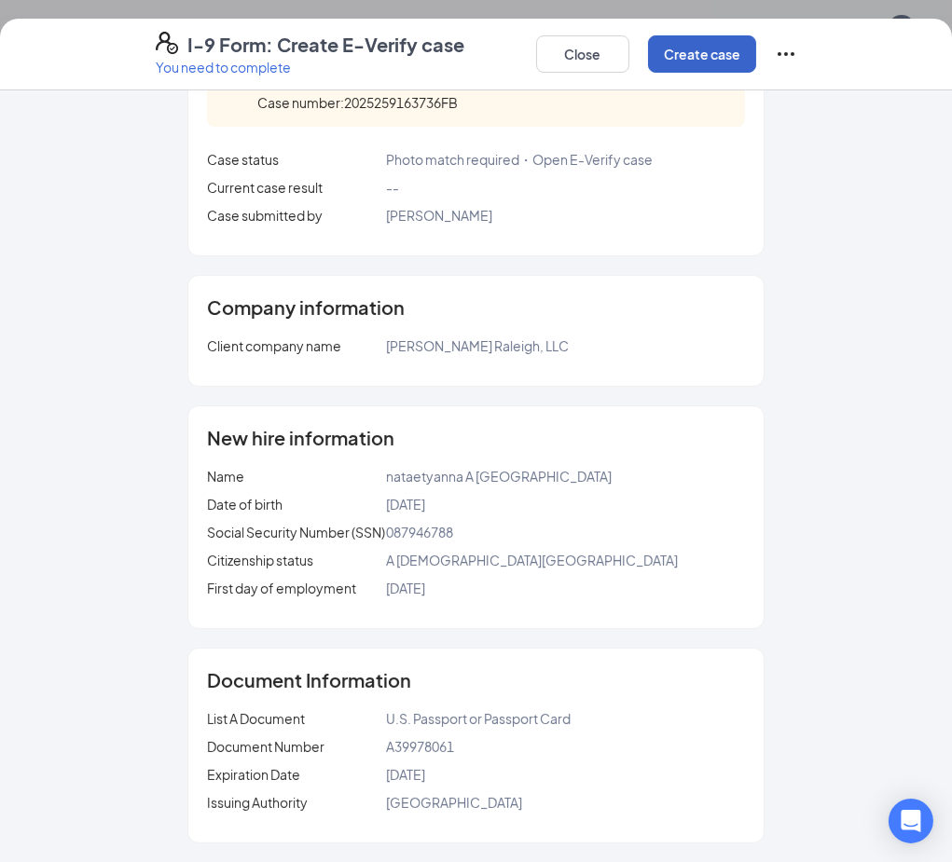
click at [701, 58] on button "Create case" at bounding box center [702, 53] width 108 height 37
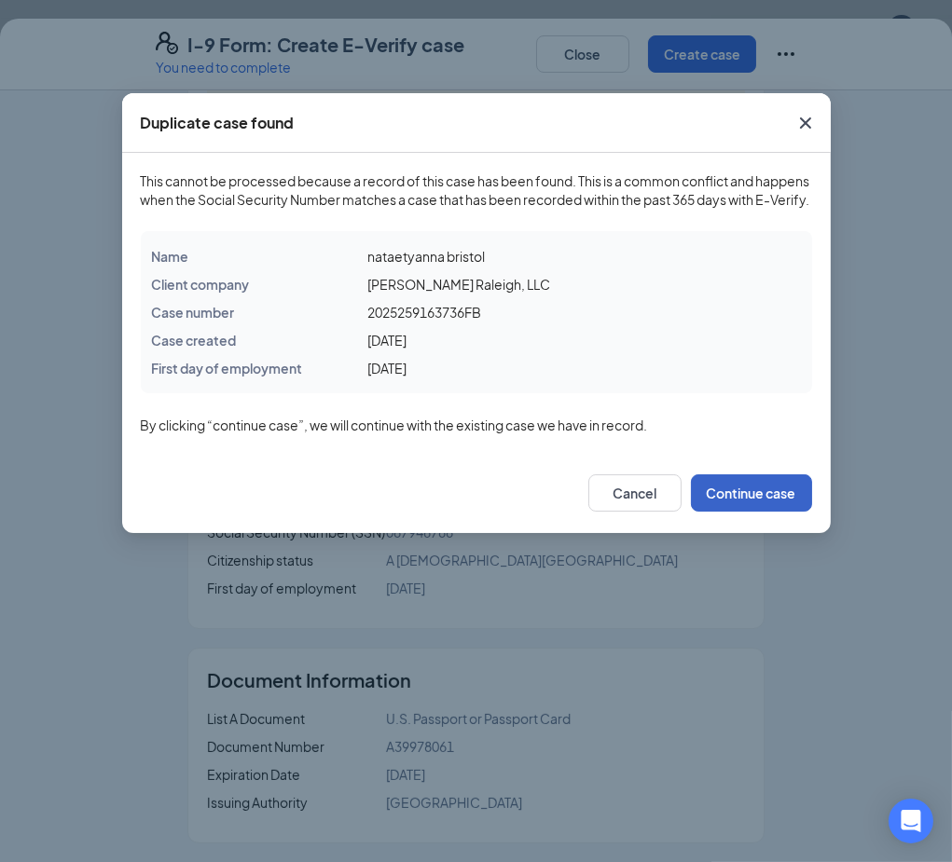
click at [756, 507] on button "Continue case" at bounding box center [751, 492] width 121 height 37
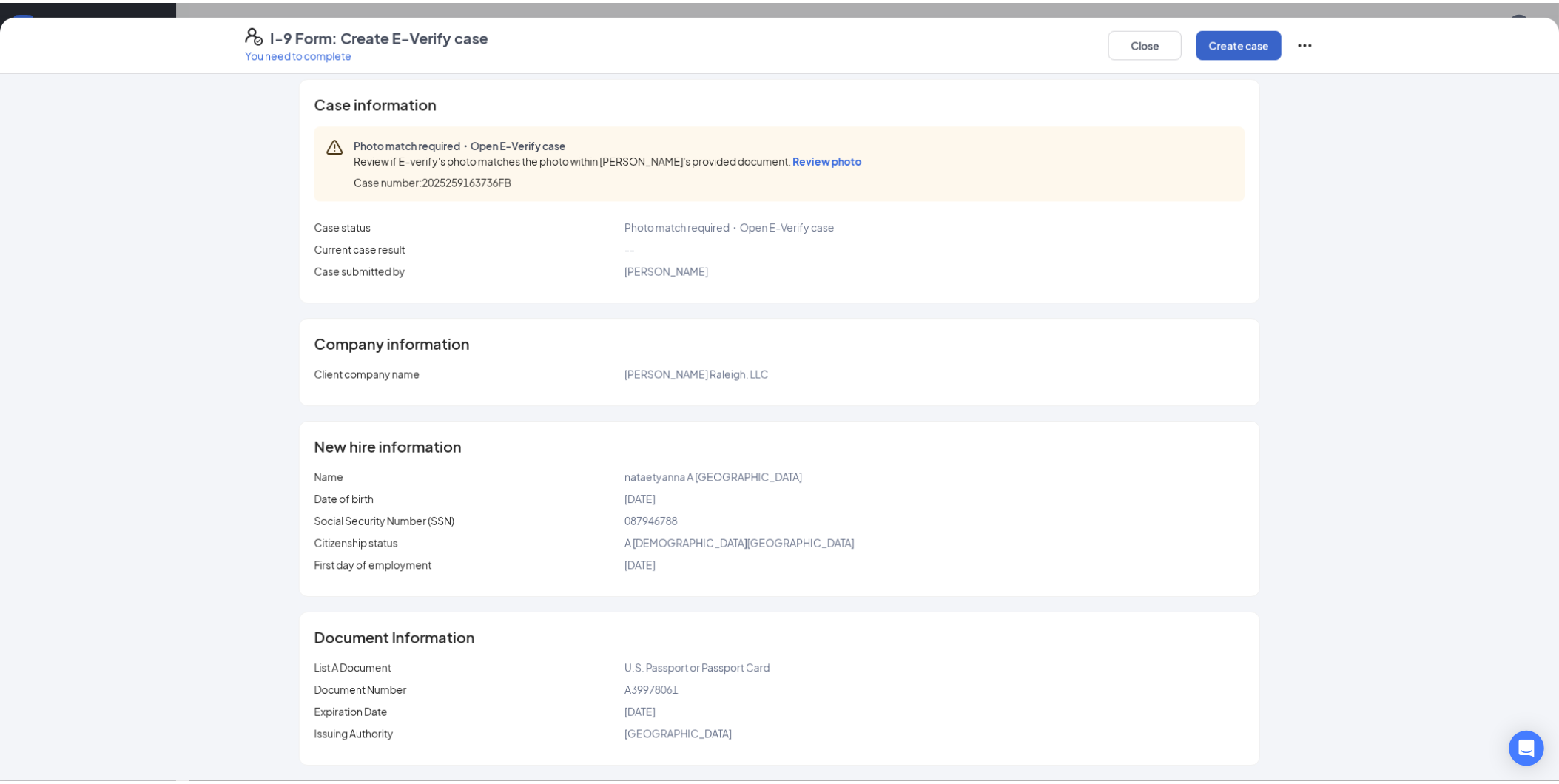
scroll to position [10, 0]
click at [834, 158] on span "Review photo" at bounding box center [834, 159] width 70 height 13
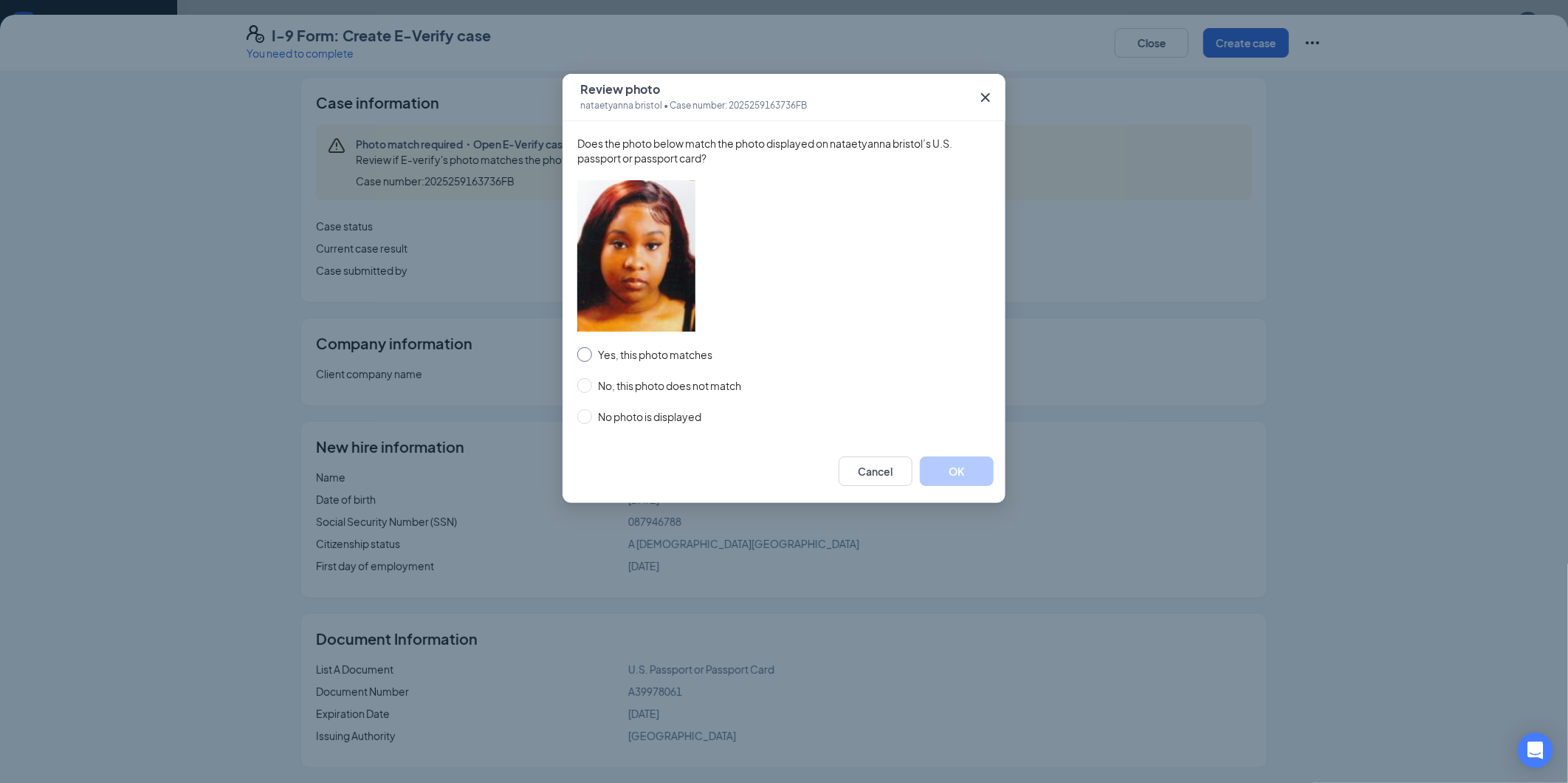
click at [586, 347] on input "Yes, this photo matches" at bounding box center [585, 354] width 15 height 15
radio input "true"
click at [961, 475] on button "OK" at bounding box center [956, 471] width 74 height 29
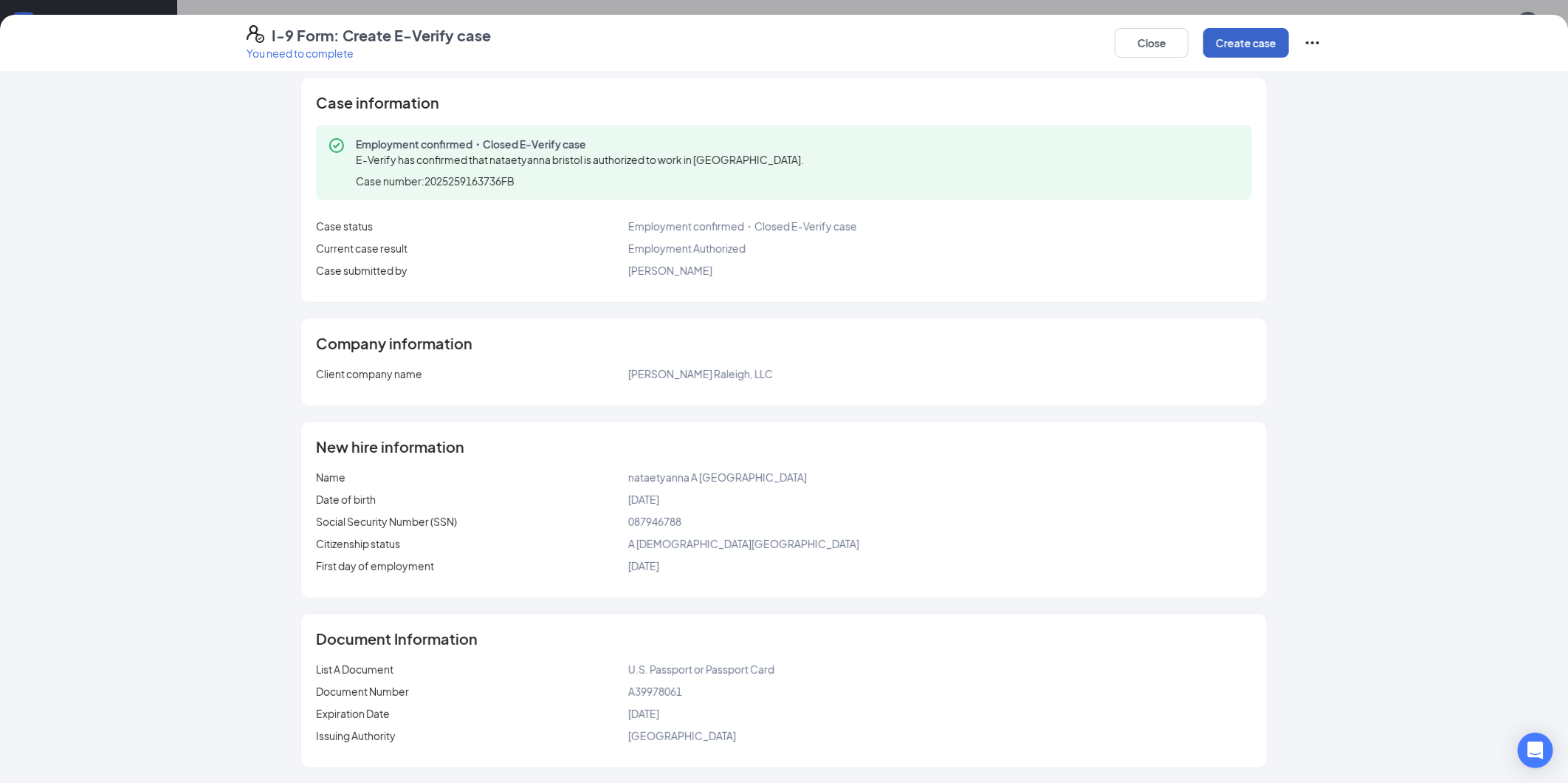
click at [1266, 46] on button "Create case" at bounding box center [1246, 42] width 86 height 29
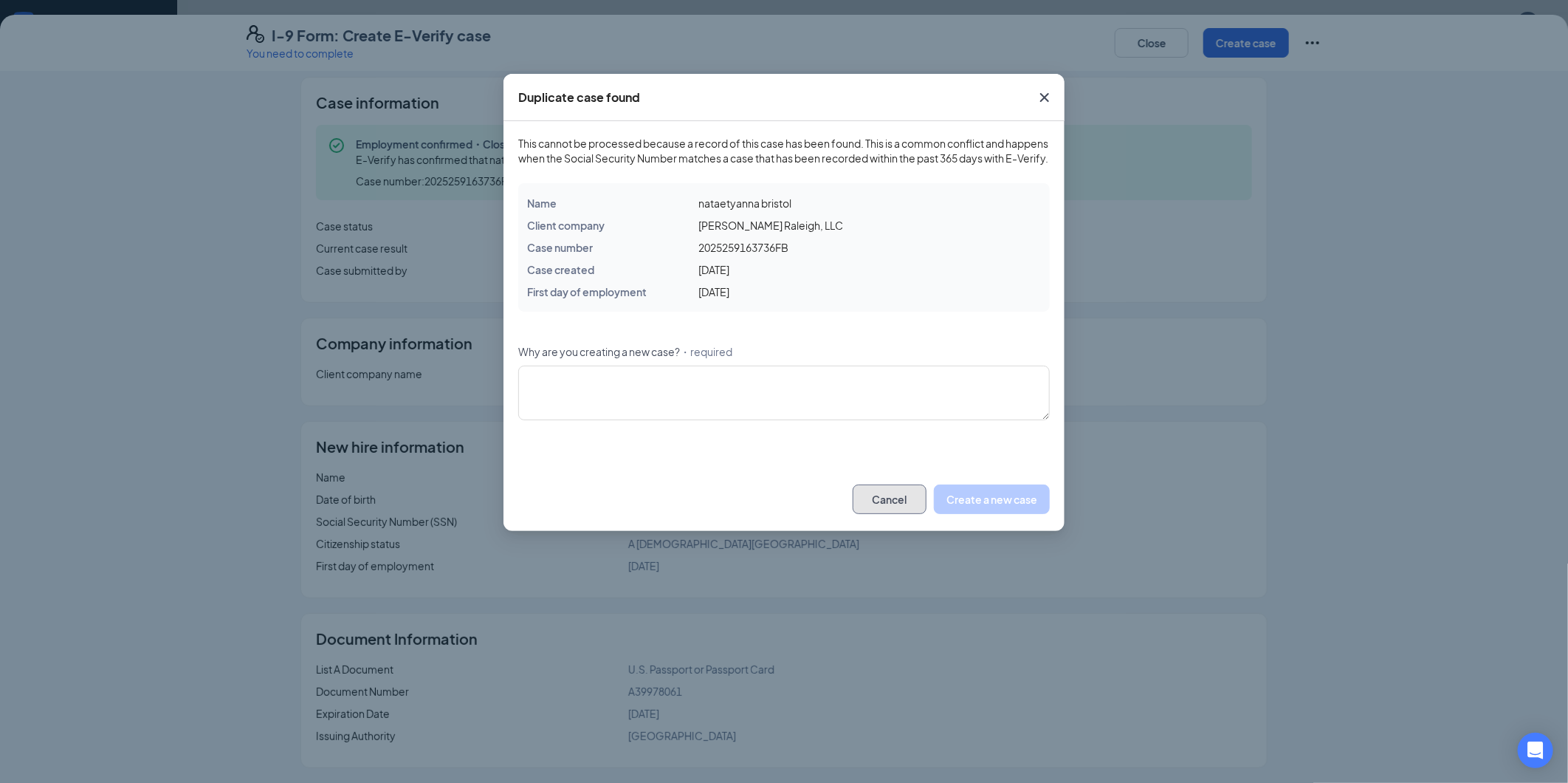
click at [909, 510] on button "Cancel" at bounding box center [889, 498] width 74 height 29
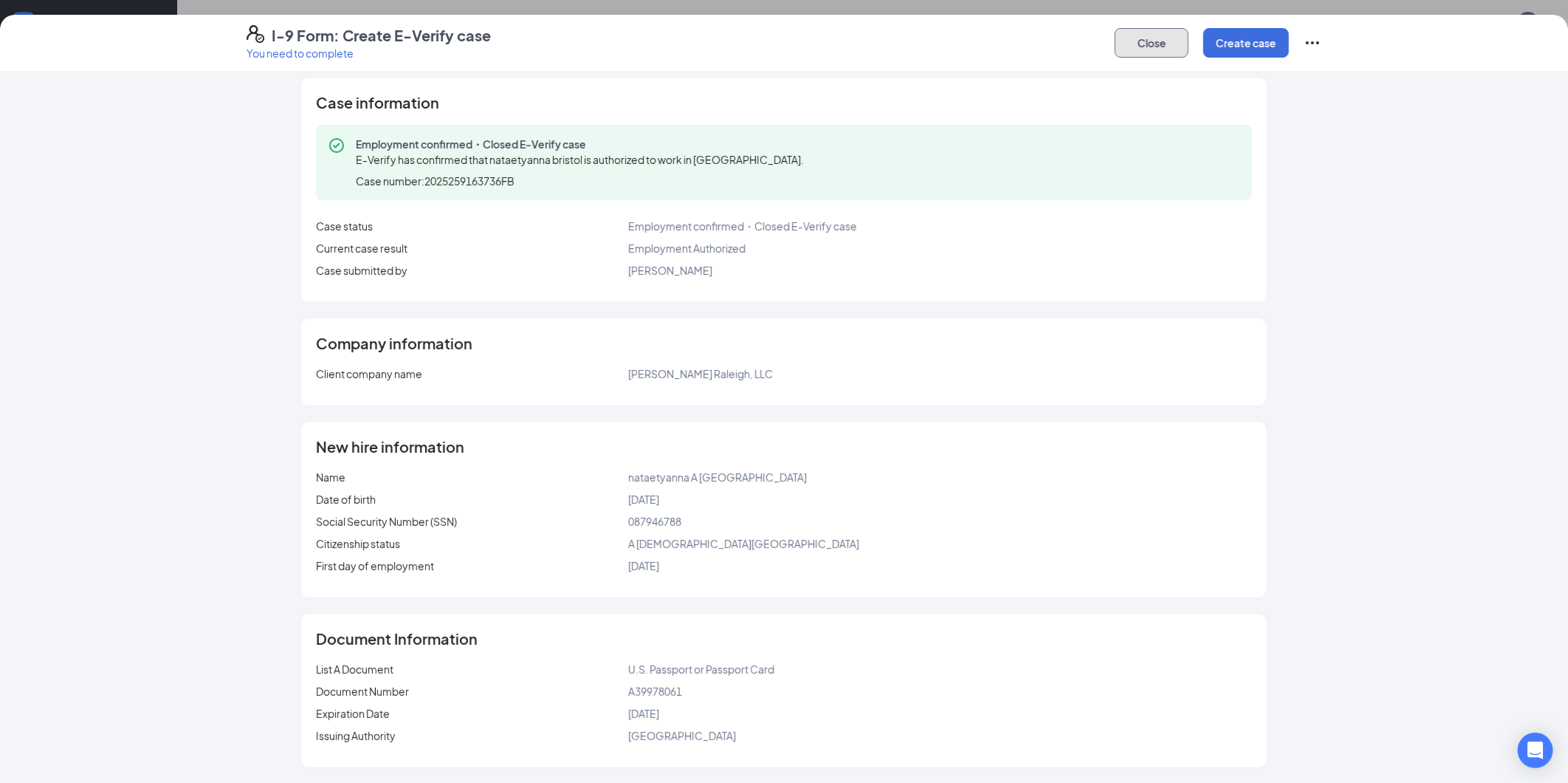
click at [1174, 42] on button "Close" at bounding box center [1151, 42] width 74 height 29
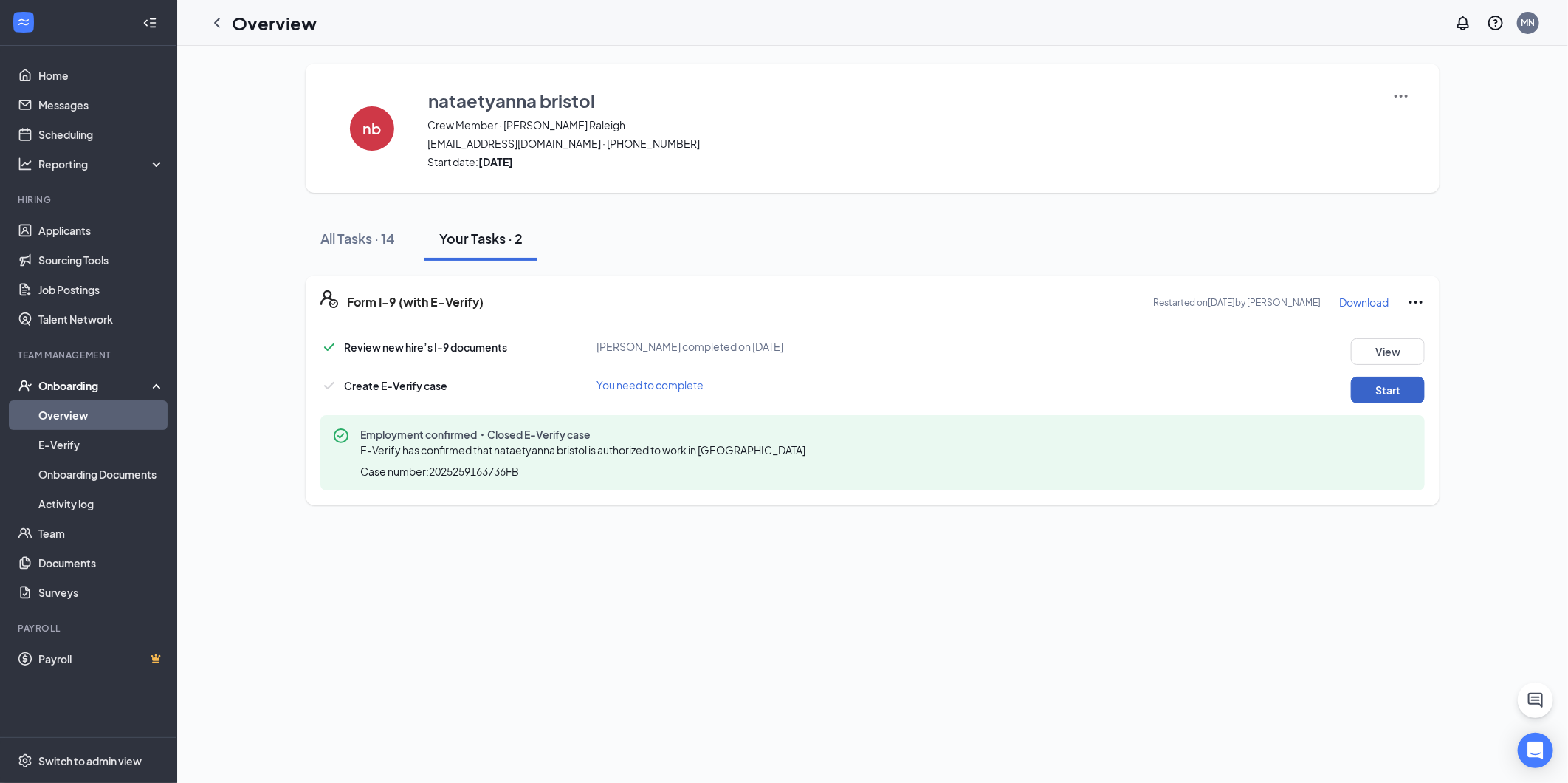
click at [1410, 384] on button "Start" at bounding box center [1387, 390] width 74 height 27
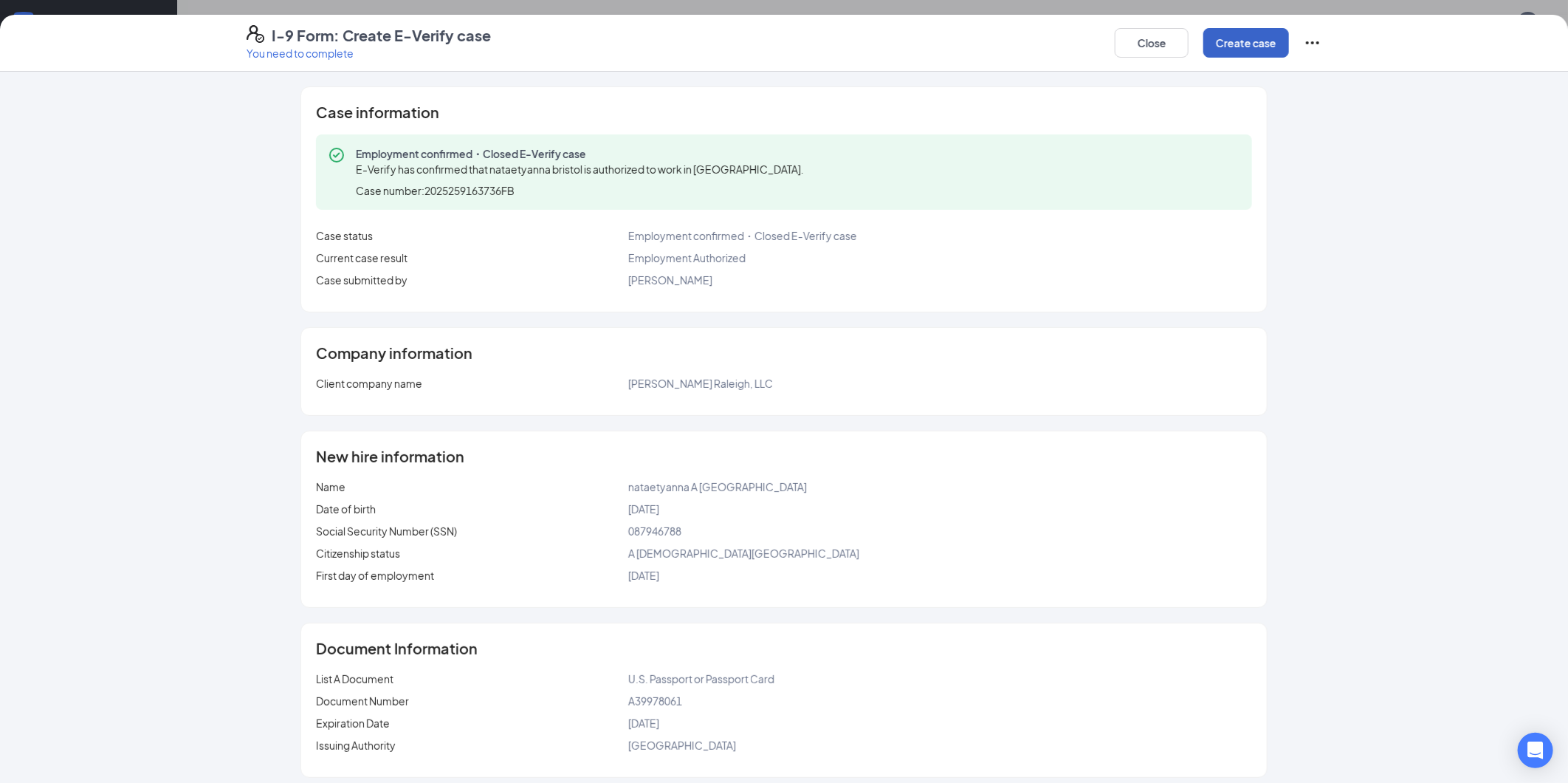
click at [1265, 44] on button "Create case" at bounding box center [1246, 42] width 86 height 29
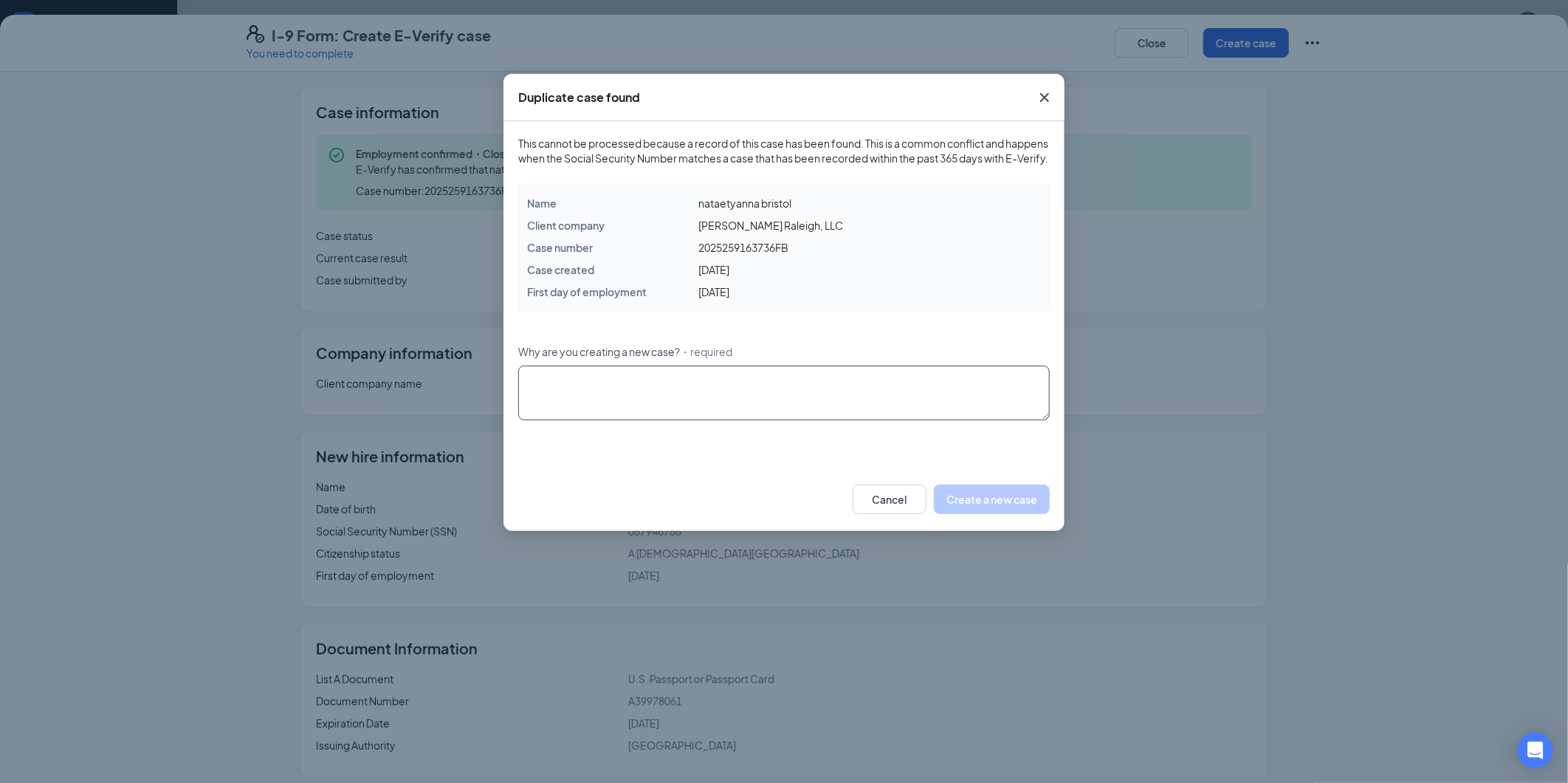
click at [960, 414] on textarea "Why are you creating a new case? ・required" at bounding box center [784, 392] width 532 height 55
type textarea "It is telling me to create a case to move forward"
click at [993, 496] on div "Cancel Create a new case" at bounding box center [784, 499] width 561 height 63
click at [982, 510] on button "Create a new case" at bounding box center [992, 498] width 116 height 29
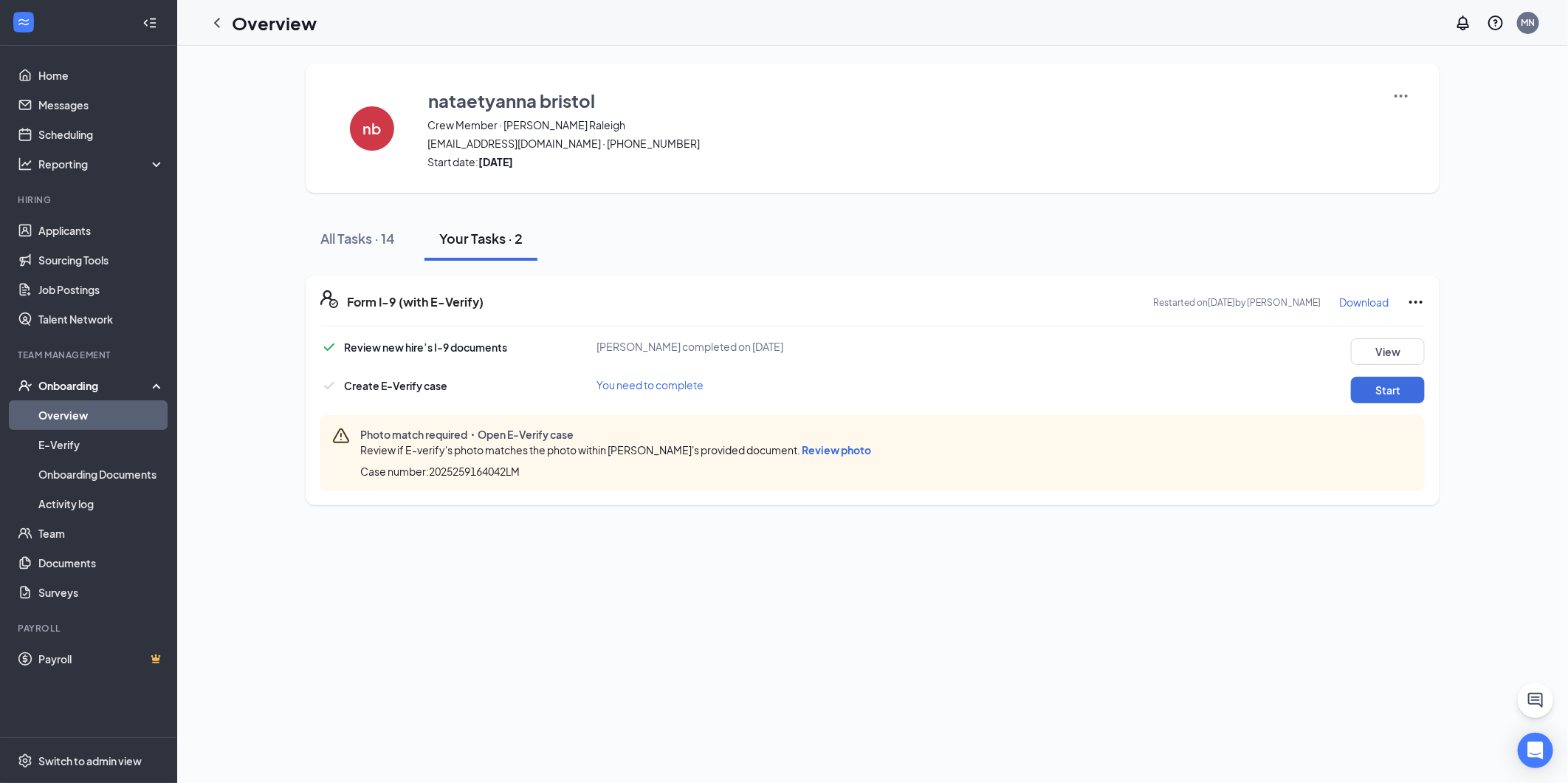
click at [861, 453] on span "Review photo" at bounding box center [837, 449] width 70 height 13
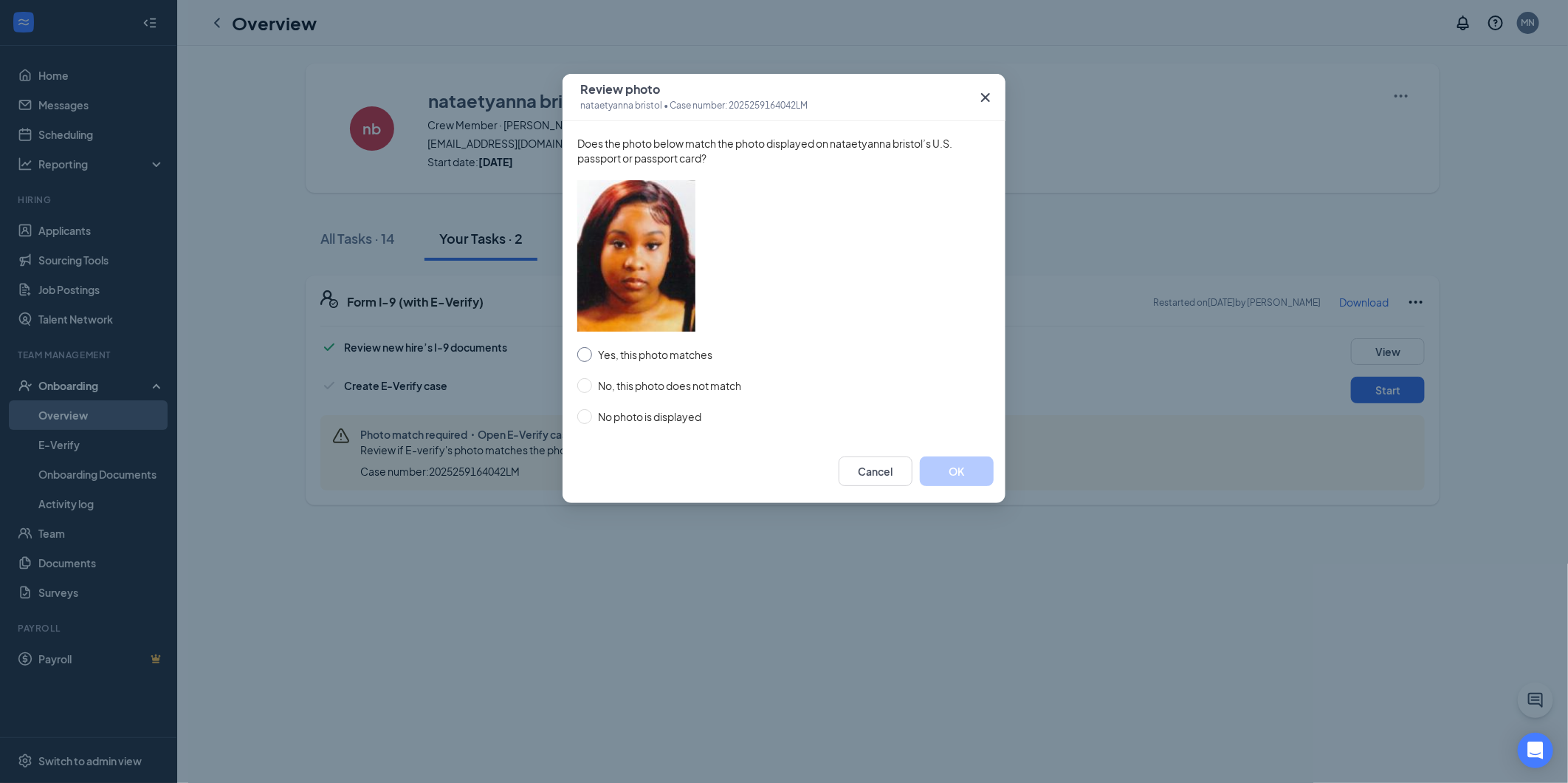
click at [593, 350] on span "Yes, this photo matches" at bounding box center [654, 354] width 126 height 17
click at [592, 350] on input "Yes, this photo matches" at bounding box center [585, 354] width 15 height 15
radio input "true"
click at [964, 469] on button "OK" at bounding box center [956, 471] width 74 height 29
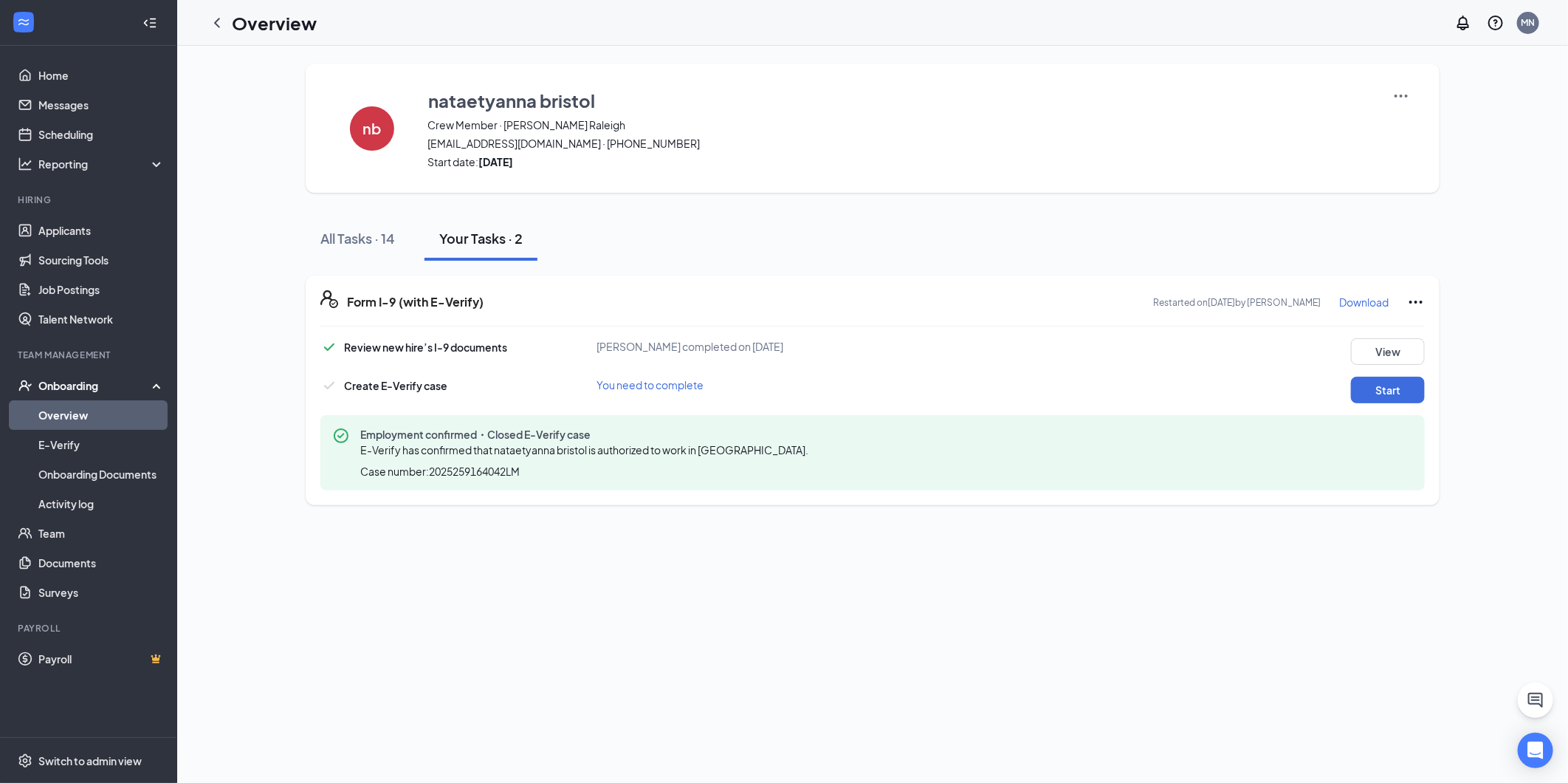
click at [124, 409] on link "Overview" at bounding box center [101, 414] width 126 height 29
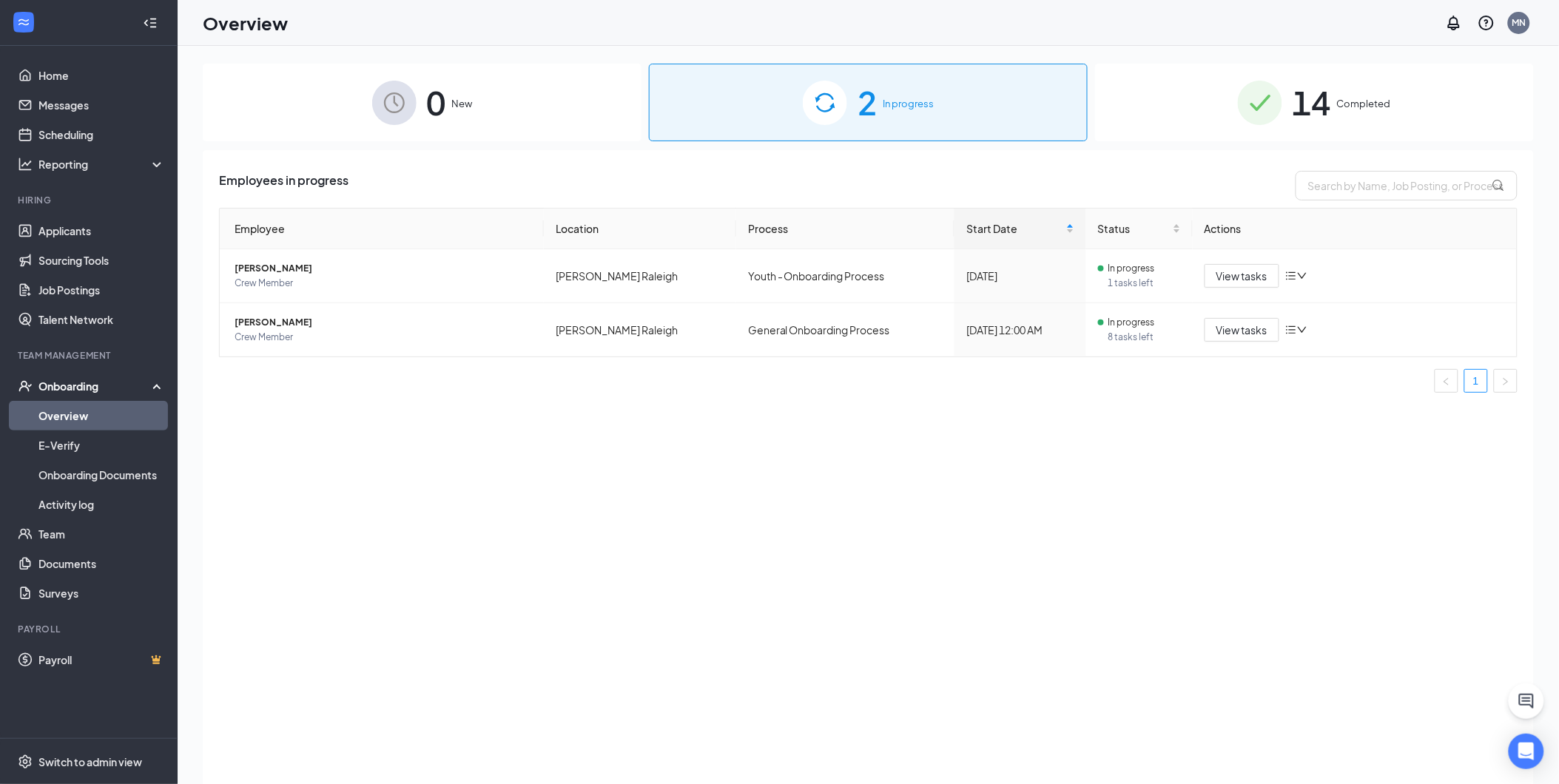
click at [964, 136] on div "2 In progress" at bounding box center [868, 102] width 439 height 78
click at [1357, 100] on span "Completed" at bounding box center [1364, 103] width 54 height 15
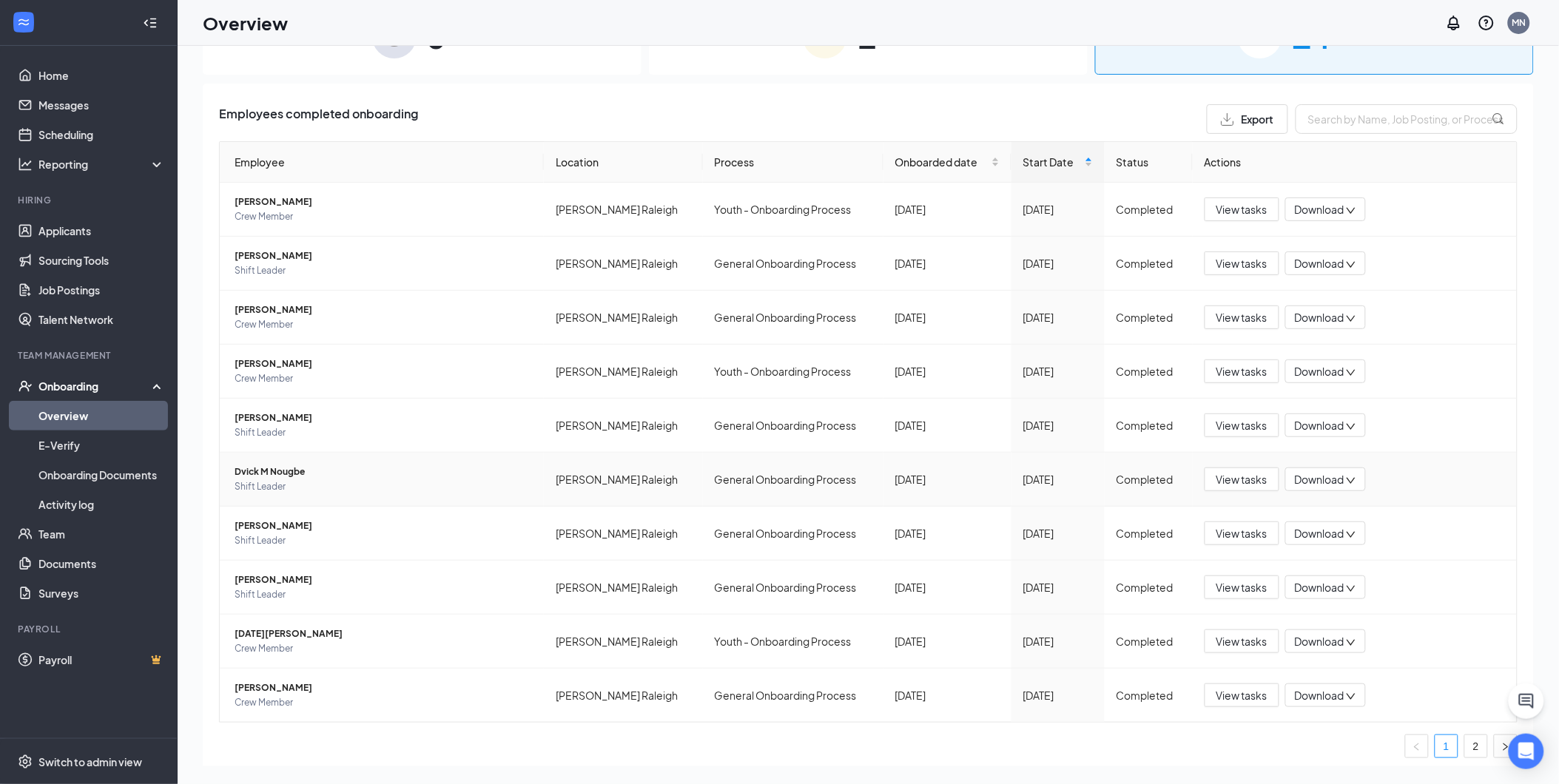
scroll to position [56, 0]
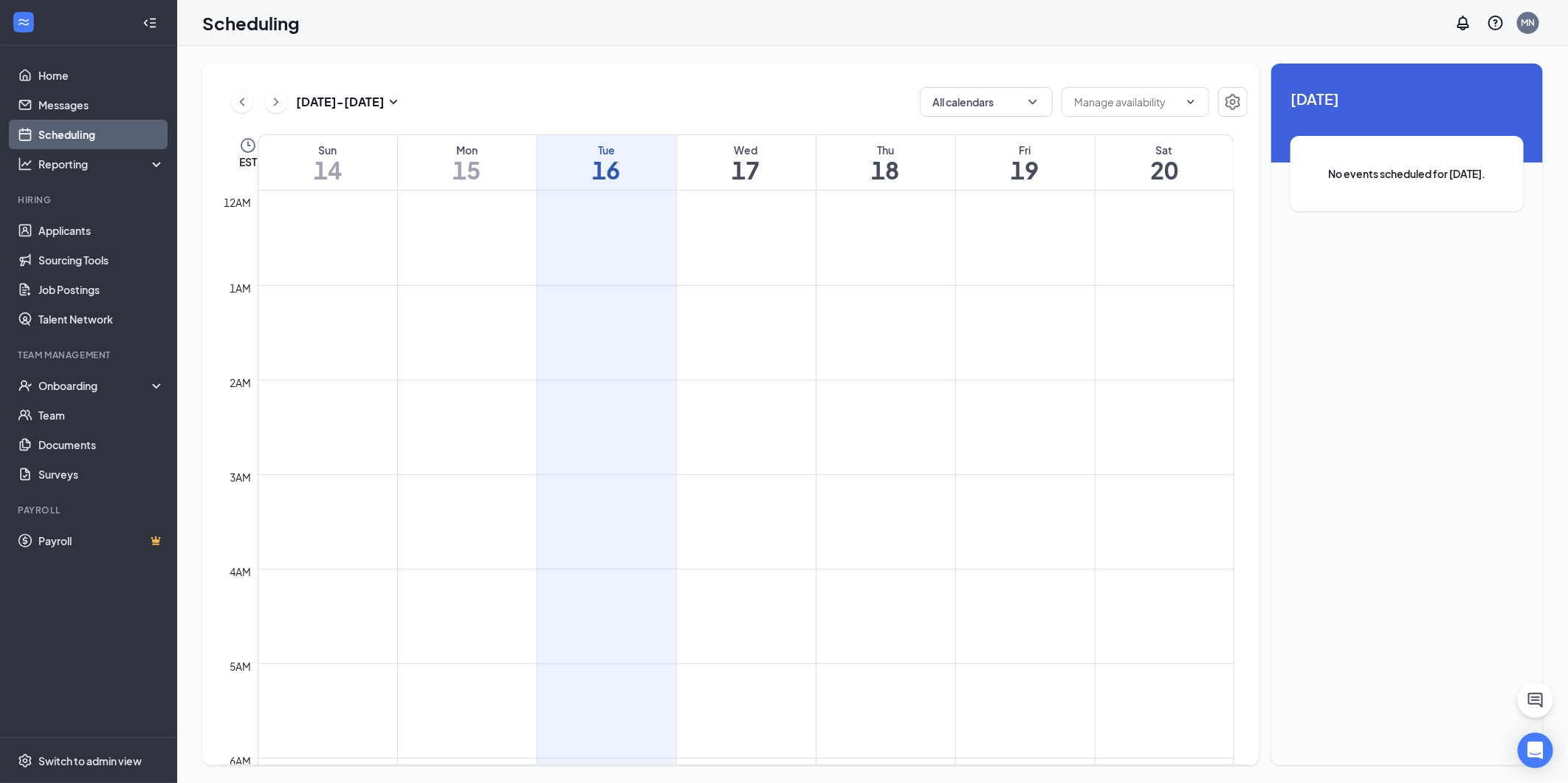
scroll to position [726, 0]
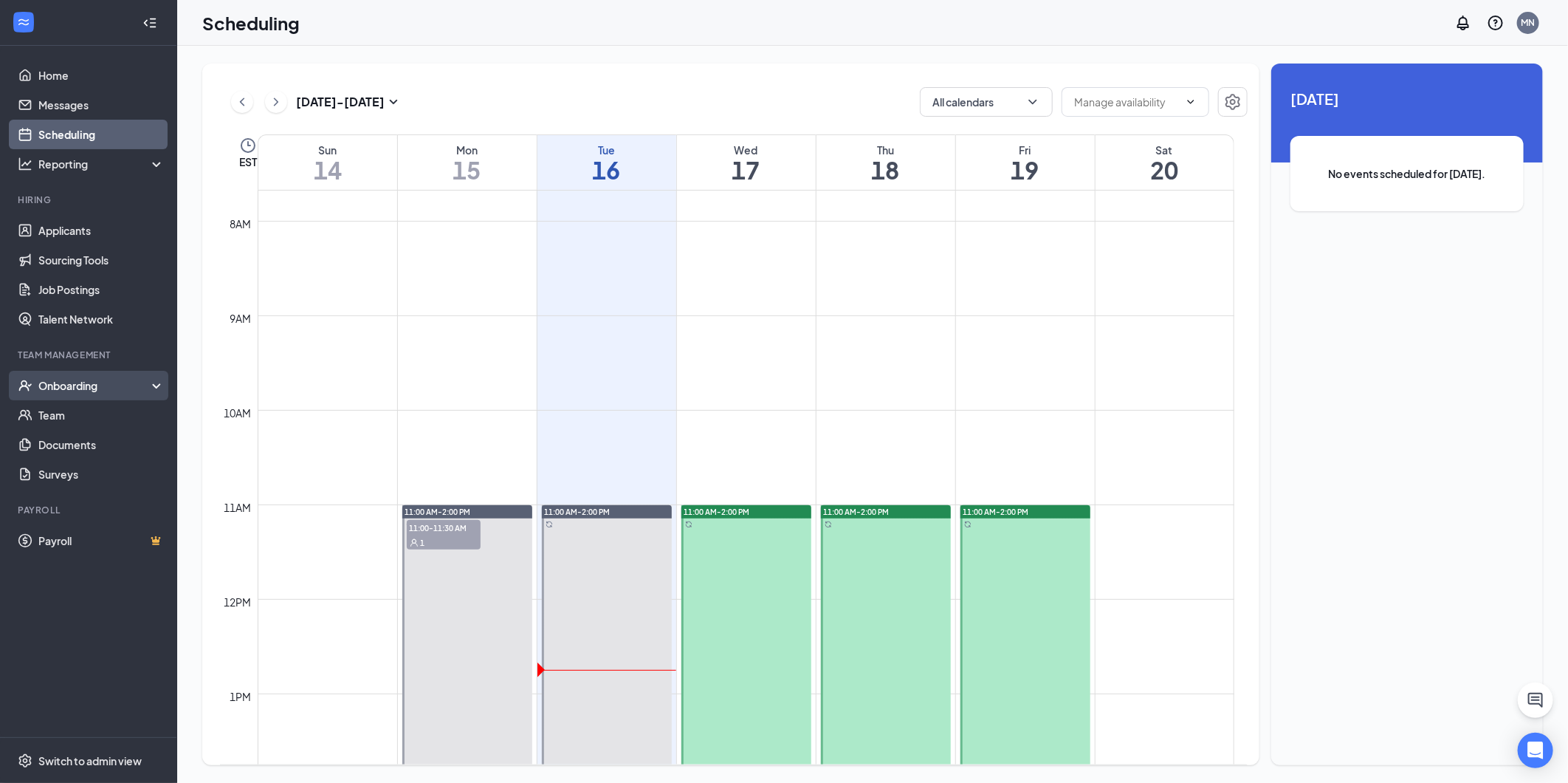
click at [93, 392] on div "Onboarding" at bounding box center [95, 385] width 114 height 15
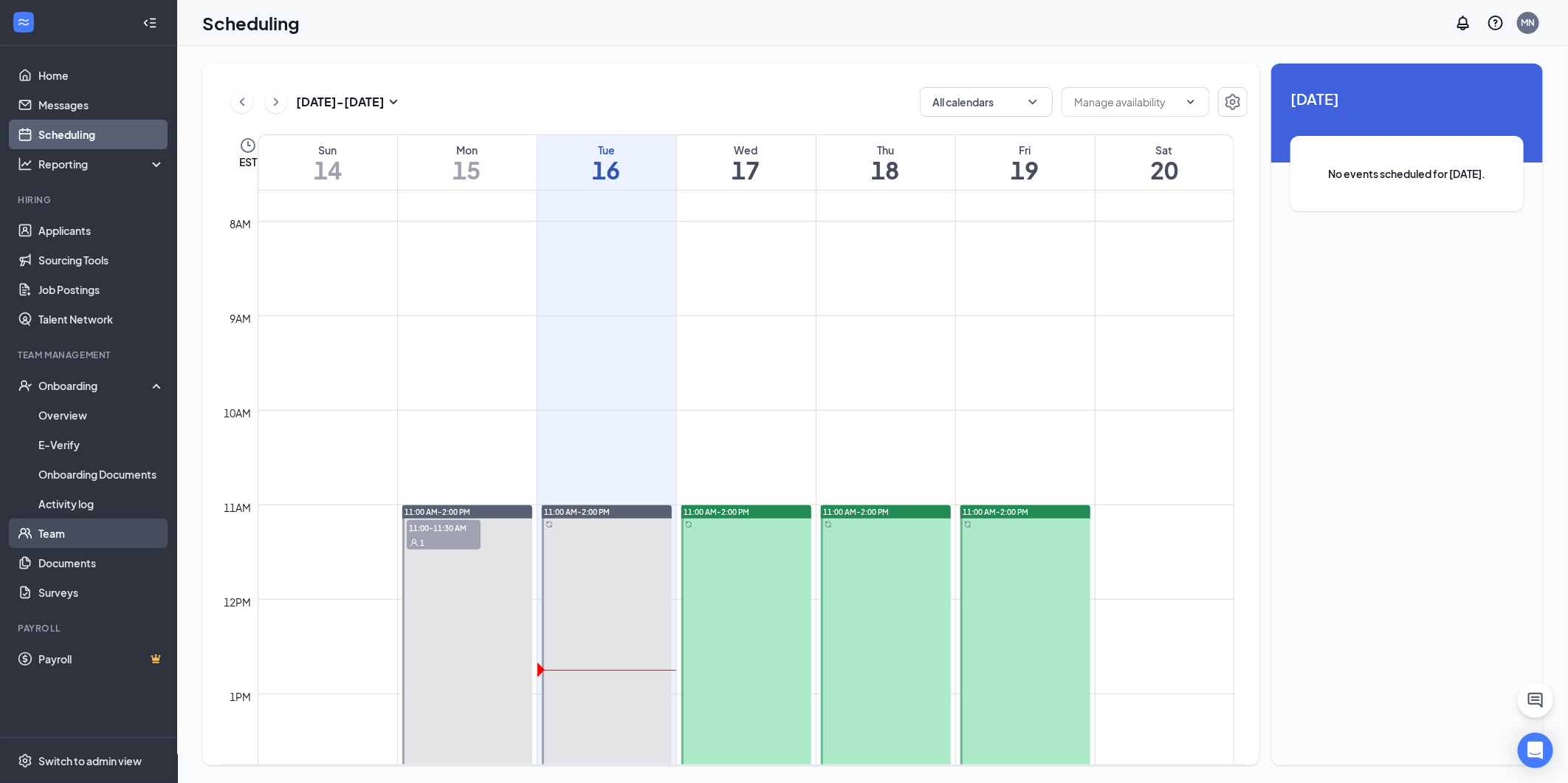
click at [38, 526] on link "Team" at bounding box center [101, 533] width 126 height 29
